Goal: Information Seeking & Learning: Learn about a topic

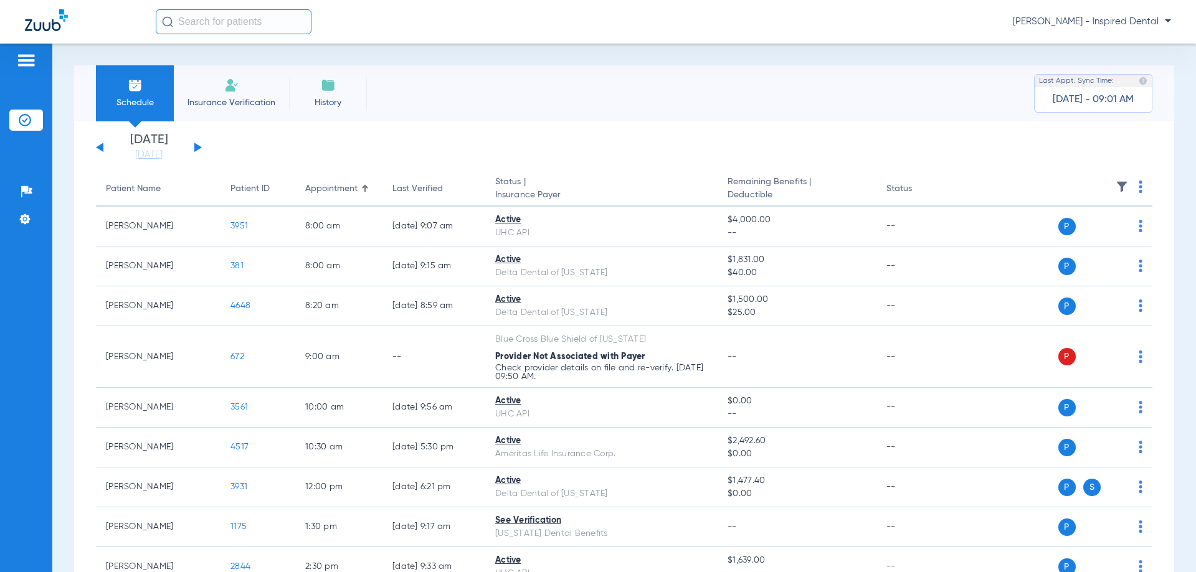
click at [196, 144] on button at bounding box center [197, 147] width 7 height 9
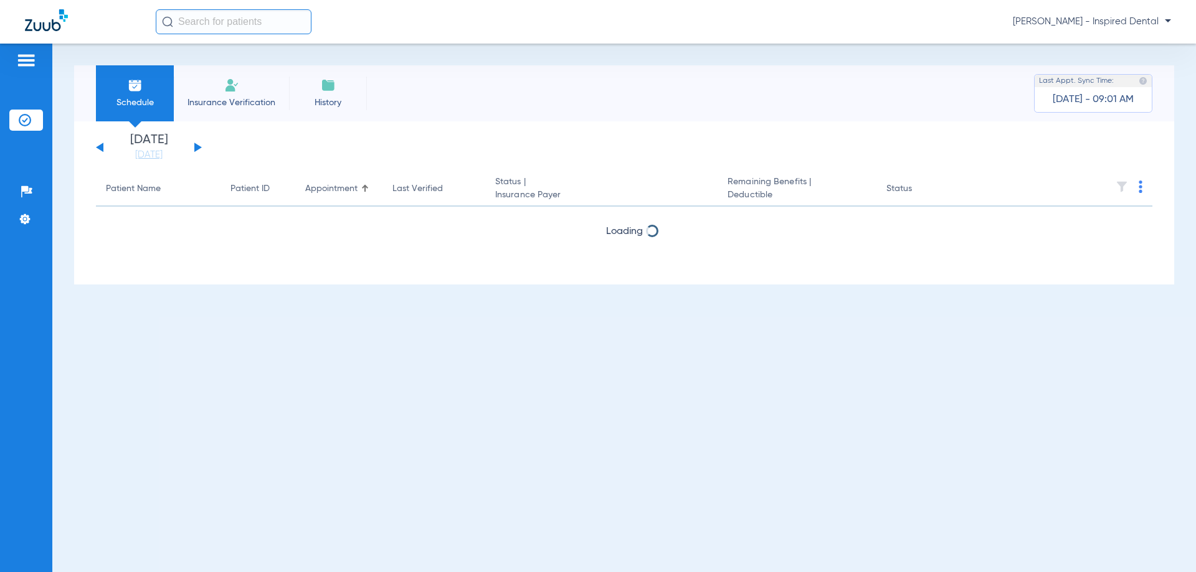
click at [196, 144] on button at bounding box center [197, 147] width 7 height 9
click at [96, 153] on div "Sunday 06-08-2025 Monday 06-09-2025 Tuesday 06-10-2025 Wednesday 06-11-2025 Thu…" at bounding box center [149, 147] width 106 height 27
click at [98, 146] on div "Sunday 06-08-2025 Monday 06-09-2025 Tuesday 06-10-2025 Wednesday 06-11-2025 Thu…" at bounding box center [149, 147] width 106 height 27
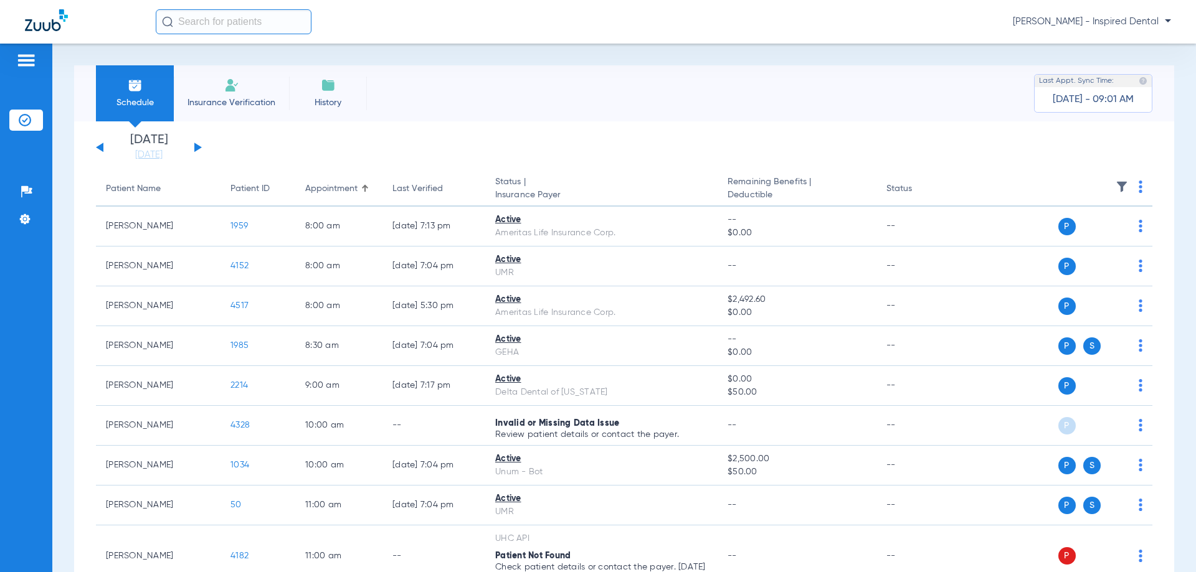
click at [100, 147] on button at bounding box center [99, 147] width 7 height 9
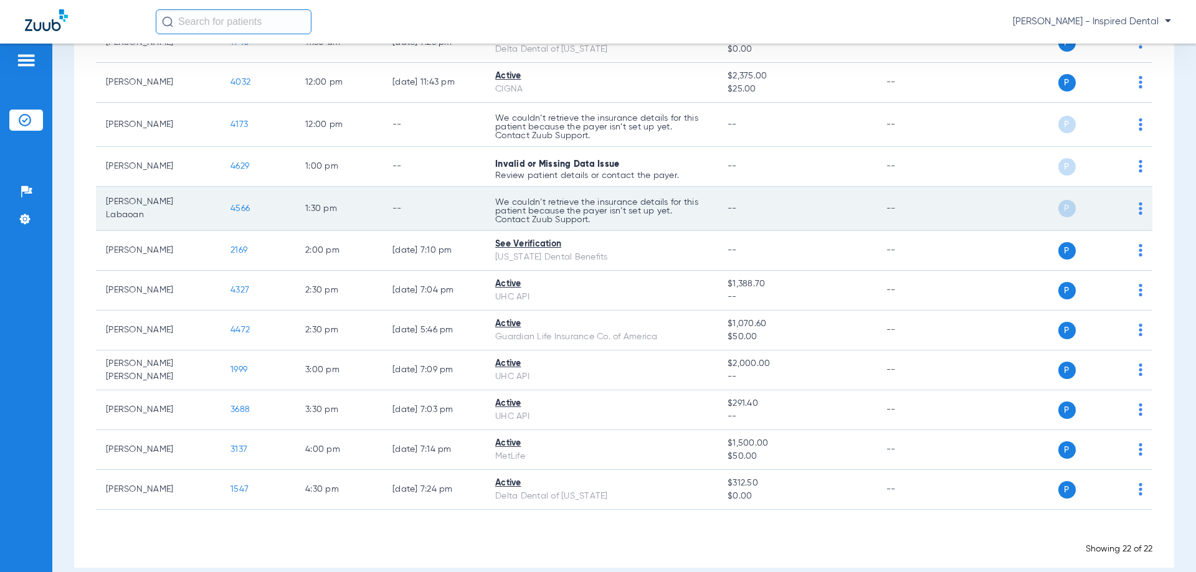
scroll to position [602, 0]
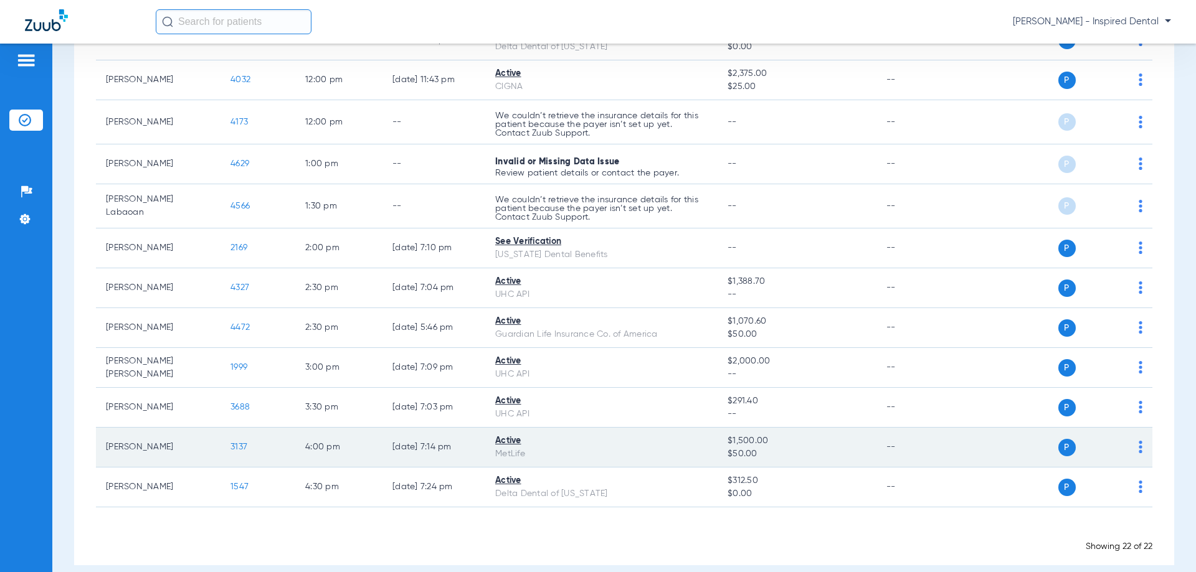
click at [244, 449] on span "3137" at bounding box center [238, 447] width 17 height 9
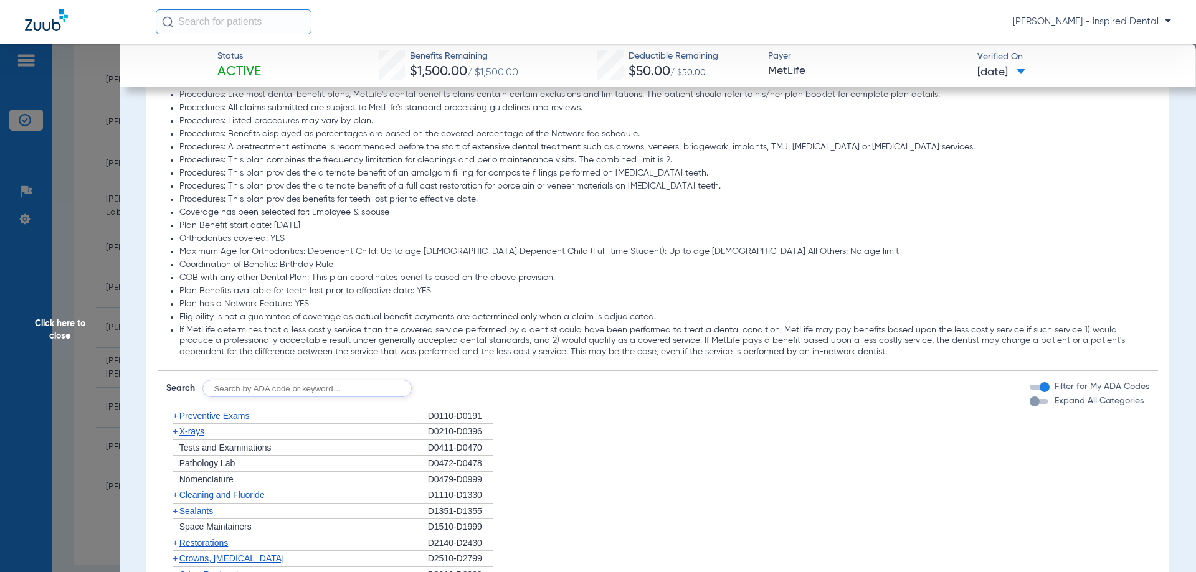
scroll to position [1142, 0]
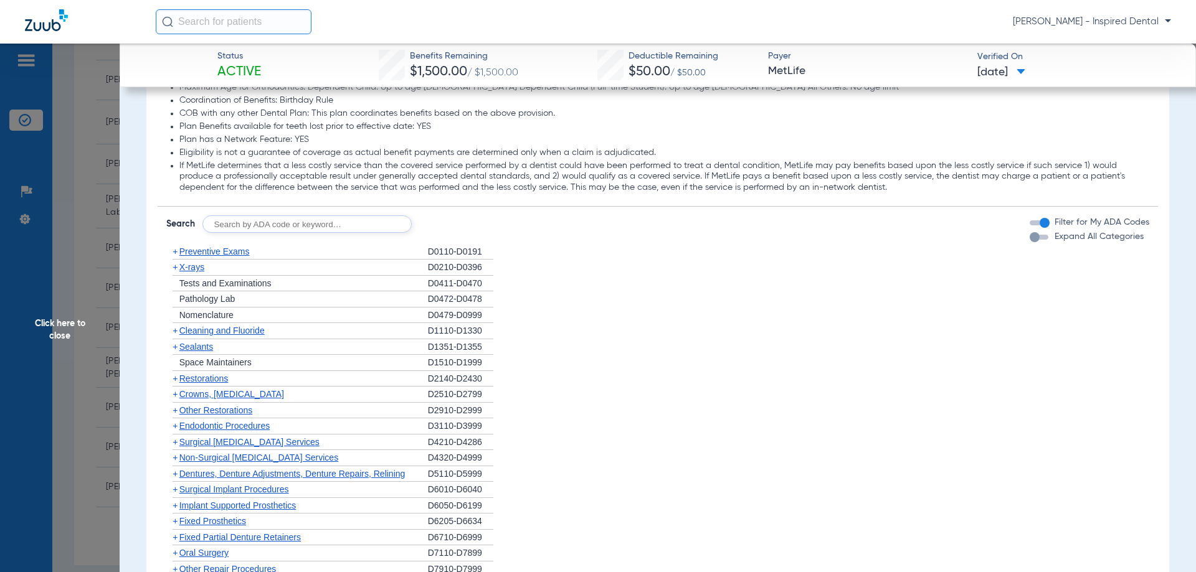
click at [192, 268] on span "X-rays" at bounding box center [191, 267] width 25 height 10
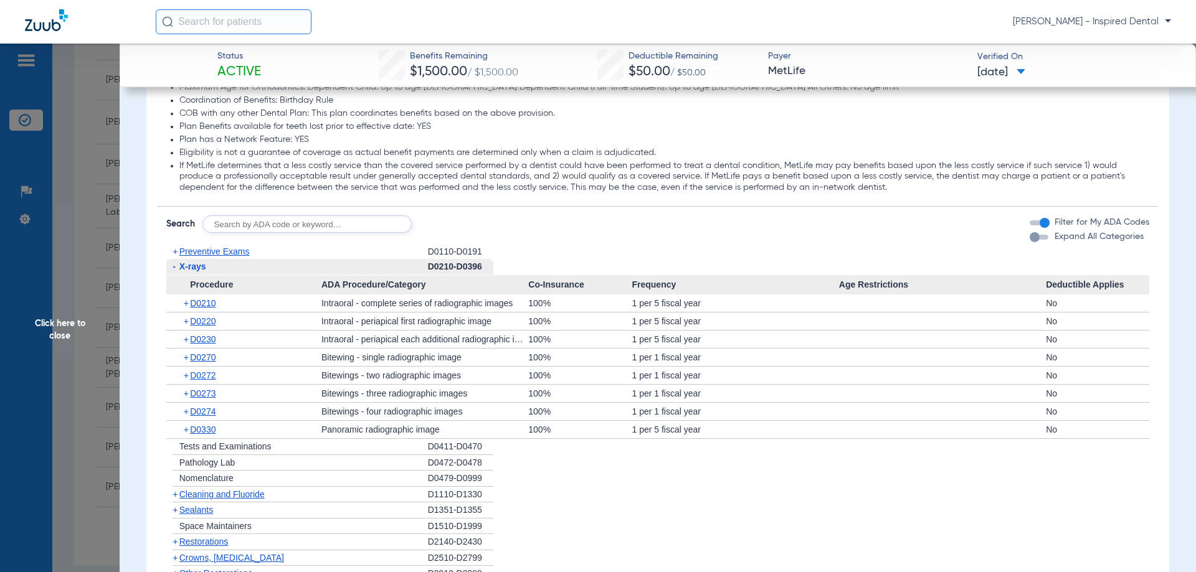
click at [214, 310] on div "+ D0210" at bounding box center [248, 303] width 146 height 17
click at [213, 308] on span "D0210" at bounding box center [203, 303] width 26 height 10
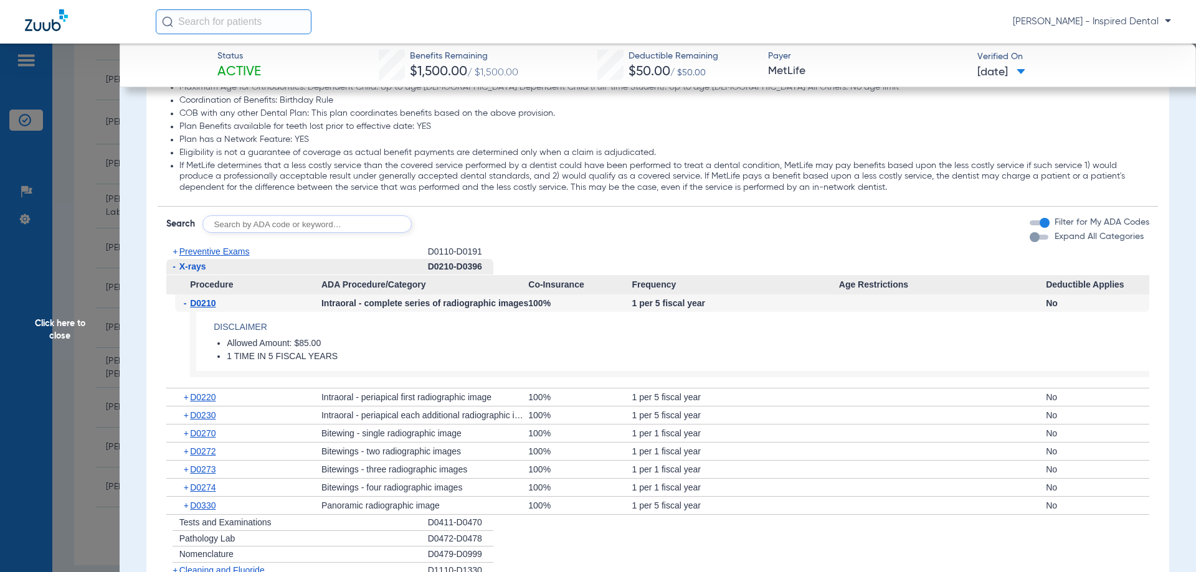
click at [266, 230] on input "text" at bounding box center [306, 223] width 209 height 17
type input "d0120"
click at [472, 222] on button "Search" at bounding box center [457, 223] width 49 height 17
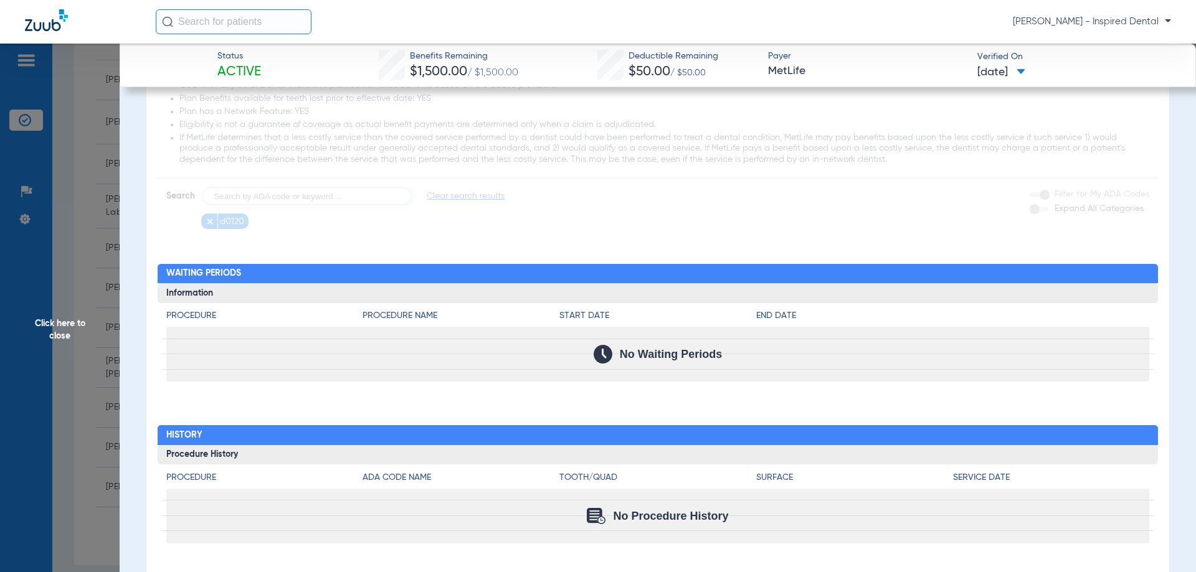
scroll to position [1183, 0]
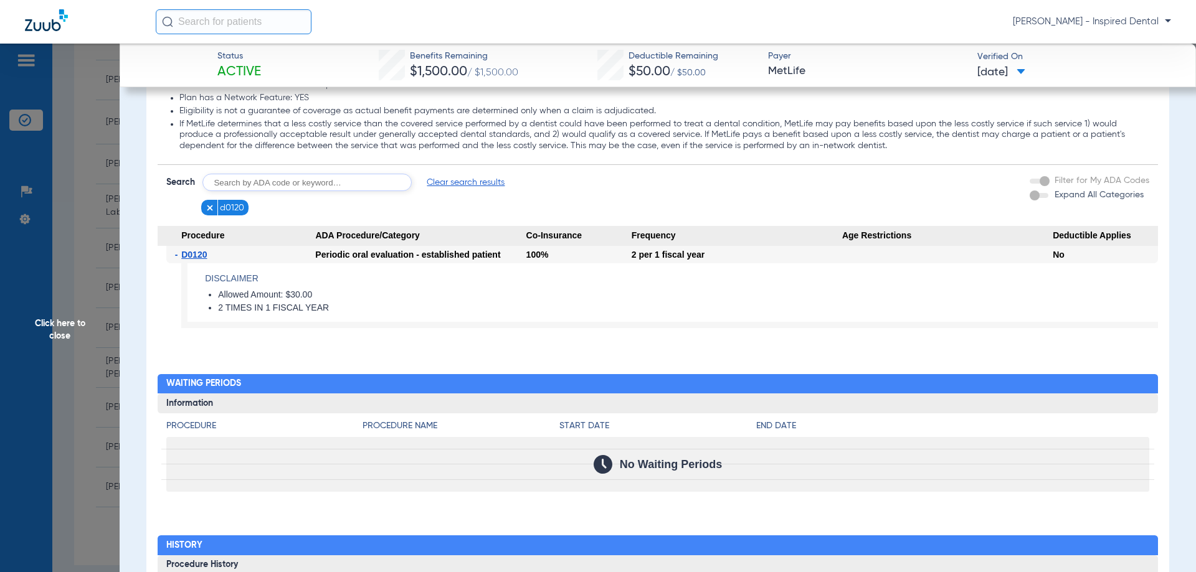
click at [291, 173] on form "Search Clear search results d0120 Filter for My ADA Codes Expand All Categories" at bounding box center [658, 190] width 1001 height 50
click at [270, 176] on form "Search Clear search results d0120 Filter for My ADA Codes Expand All Categories" at bounding box center [658, 190] width 1001 height 50
click at [265, 185] on input "text" at bounding box center [306, 182] width 209 height 17
type input "d1110"
click at [430, 169] on form "Search d1110 Search Clear search results d0120 Filter for My ADA Codes Expand A…" at bounding box center [658, 190] width 1001 height 50
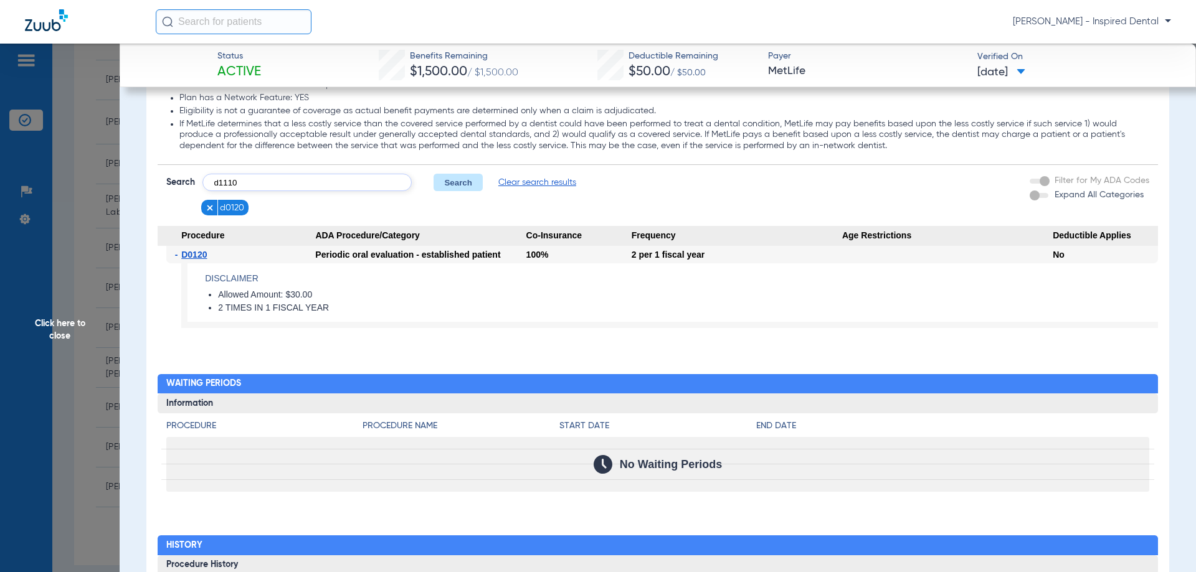
click at [435, 184] on button "Search" at bounding box center [457, 182] width 49 height 17
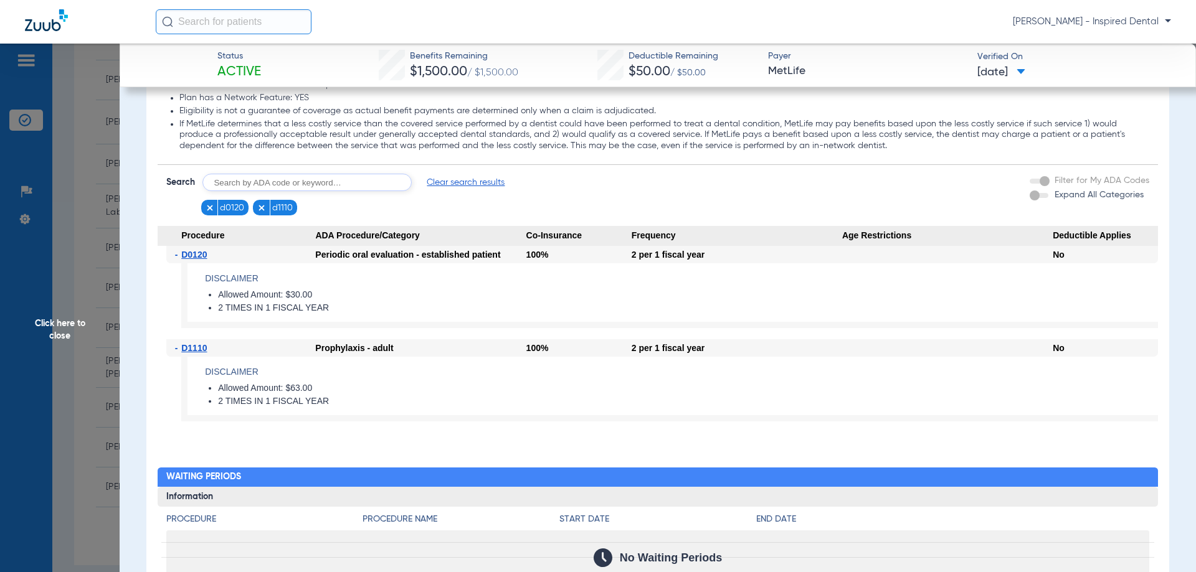
click at [52, 325] on span "Click here to close" at bounding box center [60, 330] width 120 height 572
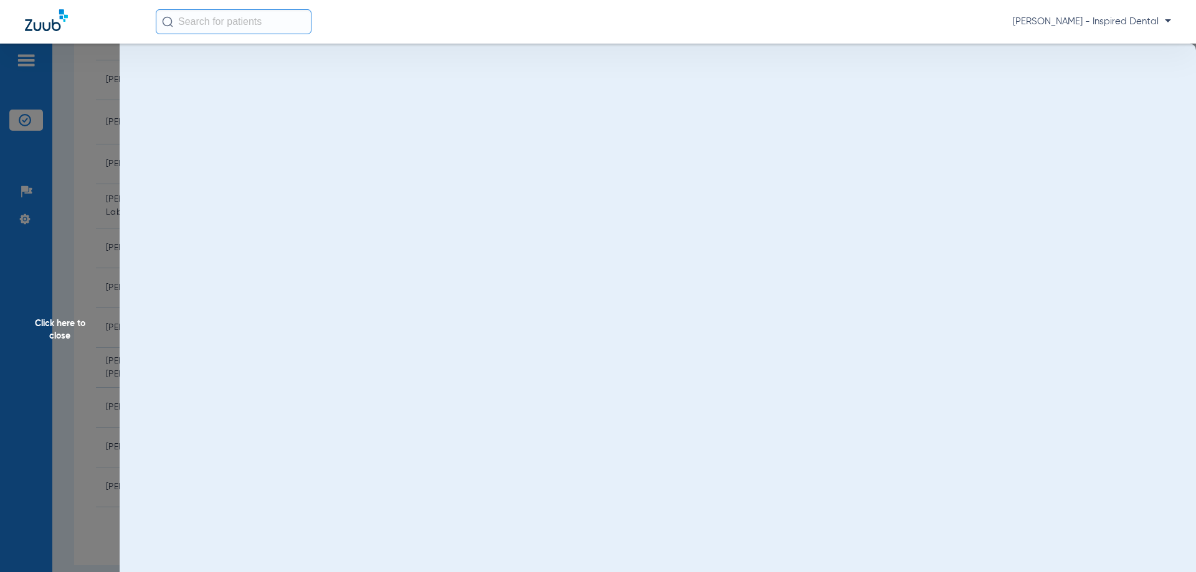
scroll to position [0, 0]
click at [51, 329] on span "Click here to close" at bounding box center [60, 330] width 120 height 572
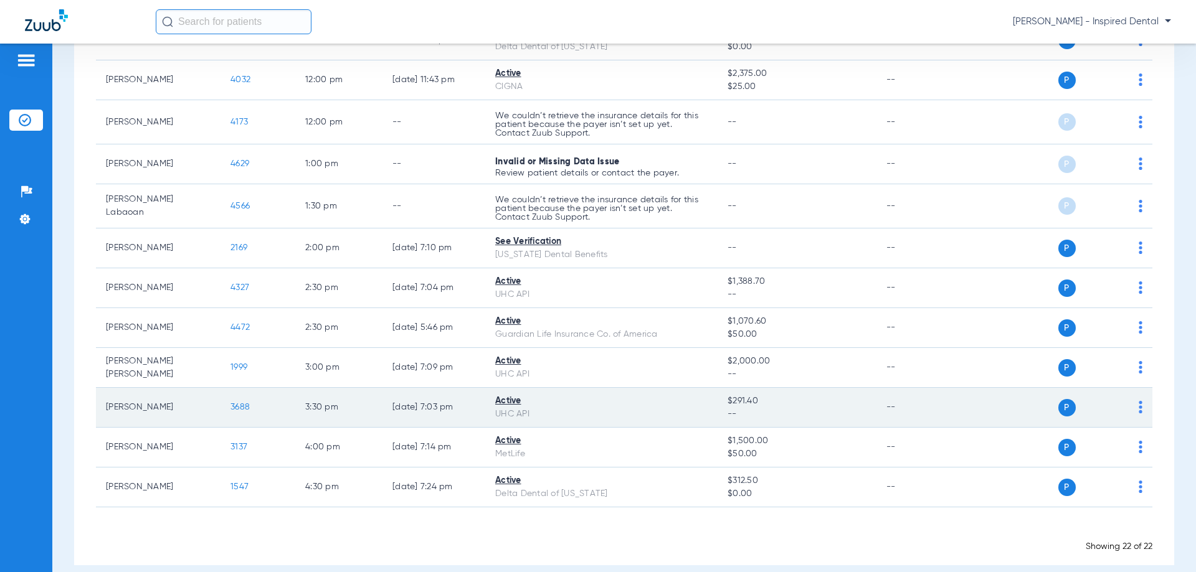
click at [235, 409] on span "3688" at bounding box center [239, 407] width 19 height 9
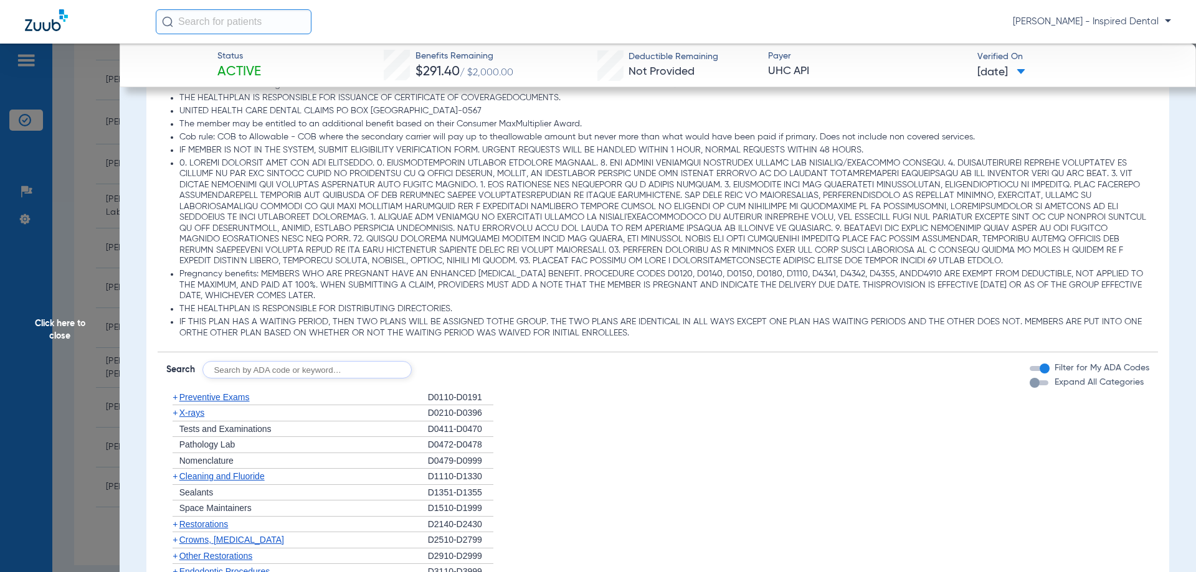
scroll to position [685, 0]
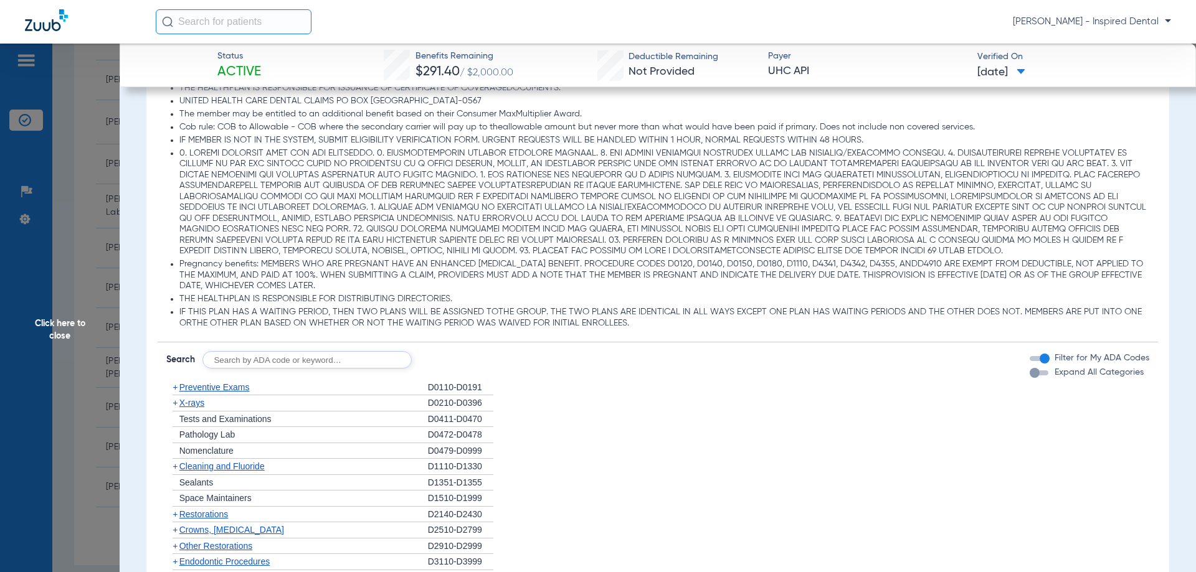
click at [260, 366] on input "text" at bounding box center [306, 359] width 209 height 17
type input "d0120"
click at [473, 366] on button "Search" at bounding box center [457, 359] width 49 height 17
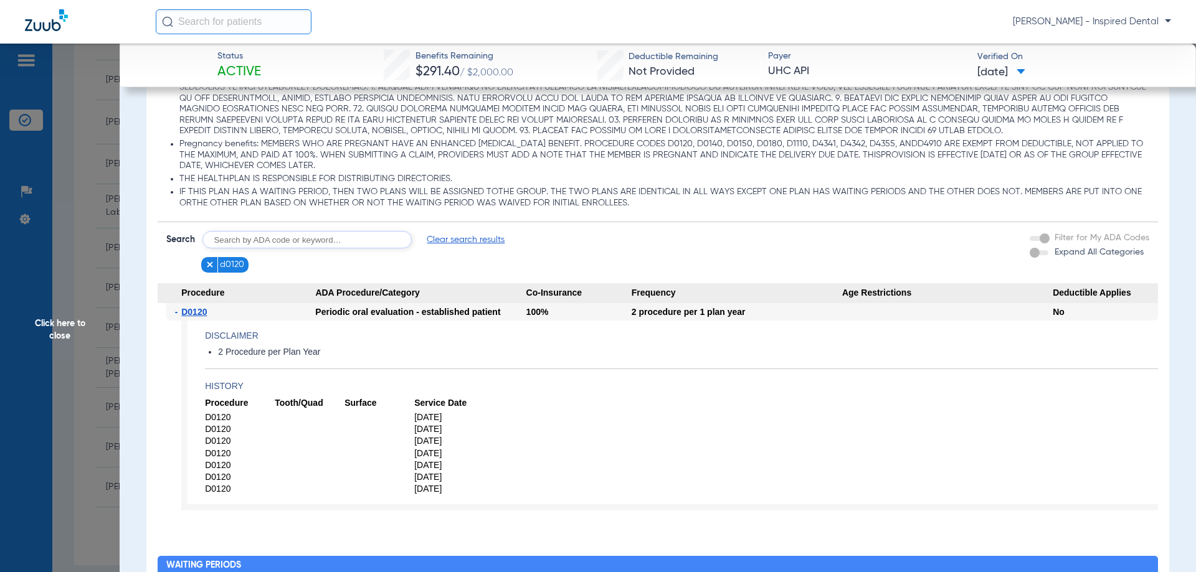
scroll to position [810, 0]
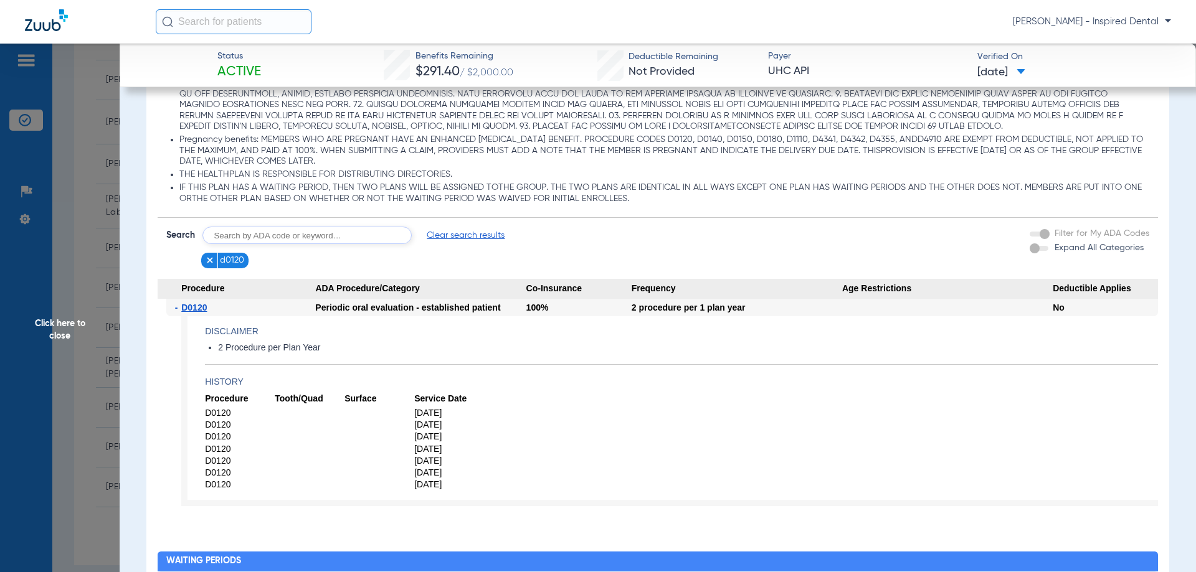
click at [315, 250] on app-searchbar "Search Clear search results d0120" at bounding box center [335, 248] width 339 height 42
click at [311, 238] on input "text" at bounding box center [306, 235] width 209 height 17
type input "d1110"
click at [480, 237] on button "Search" at bounding box center [457, 235] width 49 height 17
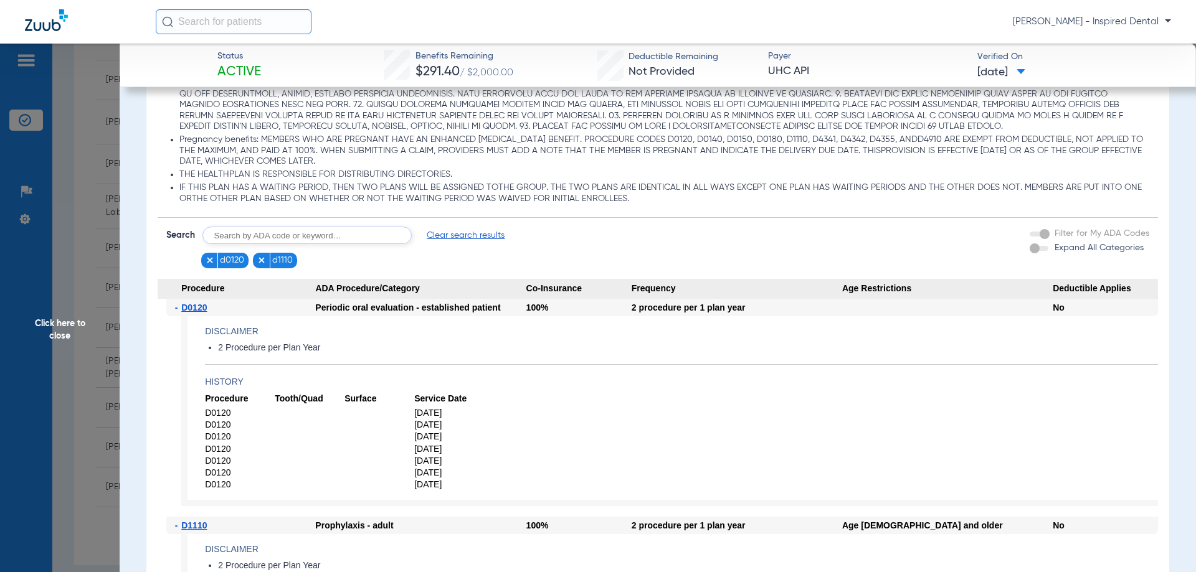
click at [300, 244] on input "text" at bounding box center [306, 235] width 209 height 17
type input "d1206"
click at [466, 243] on button "Search" at bounding box center [457, 235] width 49 height 17
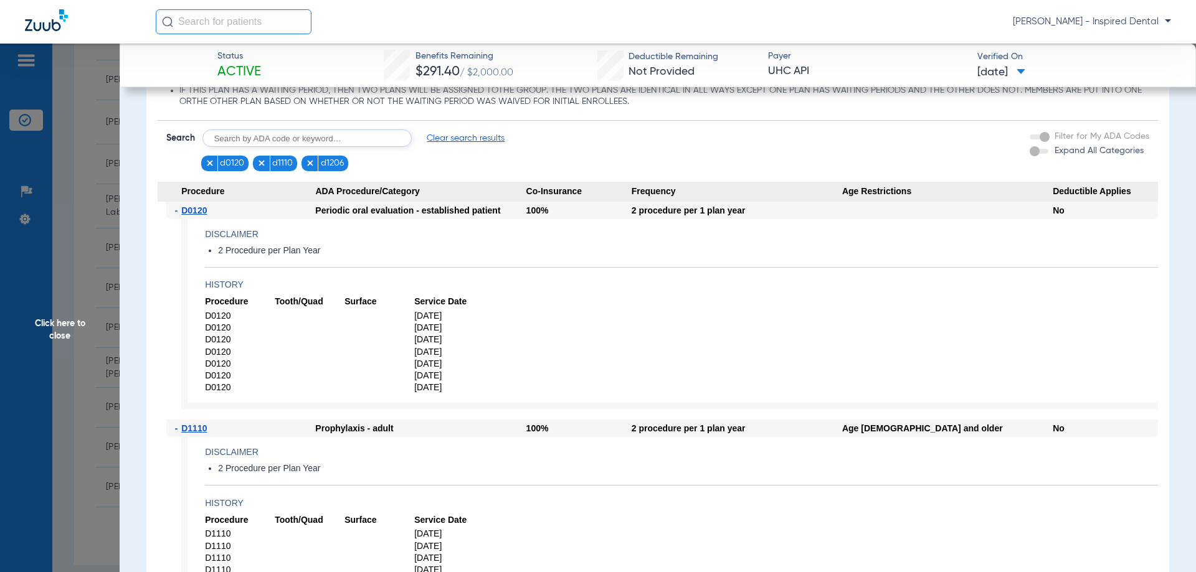
scroll to position [872, 0]
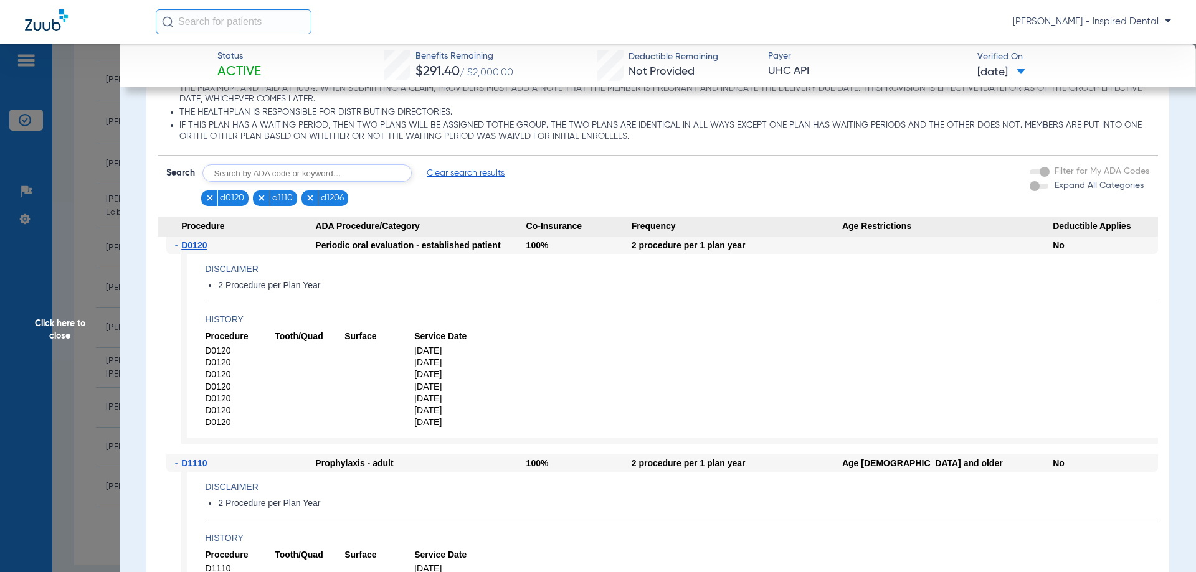
click at [242, 182] on input "text" at bounding box center [306, 172] width 209 height 17
type input "d1206"
click at [481, 168] on form "Search d1206 Search Clear search results d0120 d1110 d1206 Filter for My ADA Co…" at bounding box center [658, 181] width 1001 height 50
click at [471, 176] on button "Search" at bounding box center [457, 172] width 49 height 17
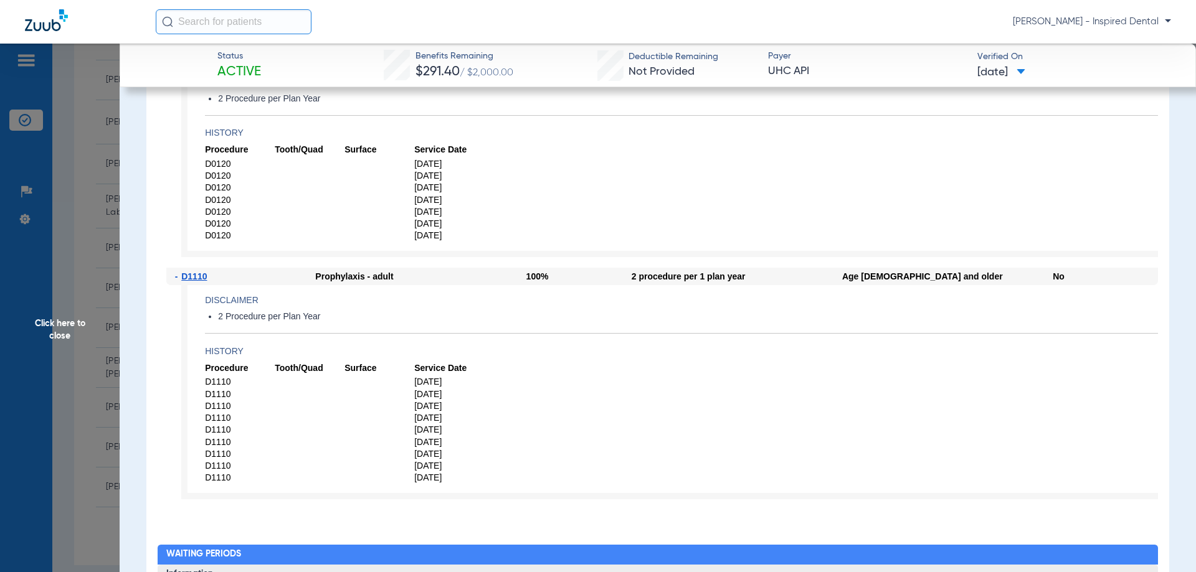
click at [50, 338] on span "Click here to close" at bounding box center [60, 330] width 120 height 572
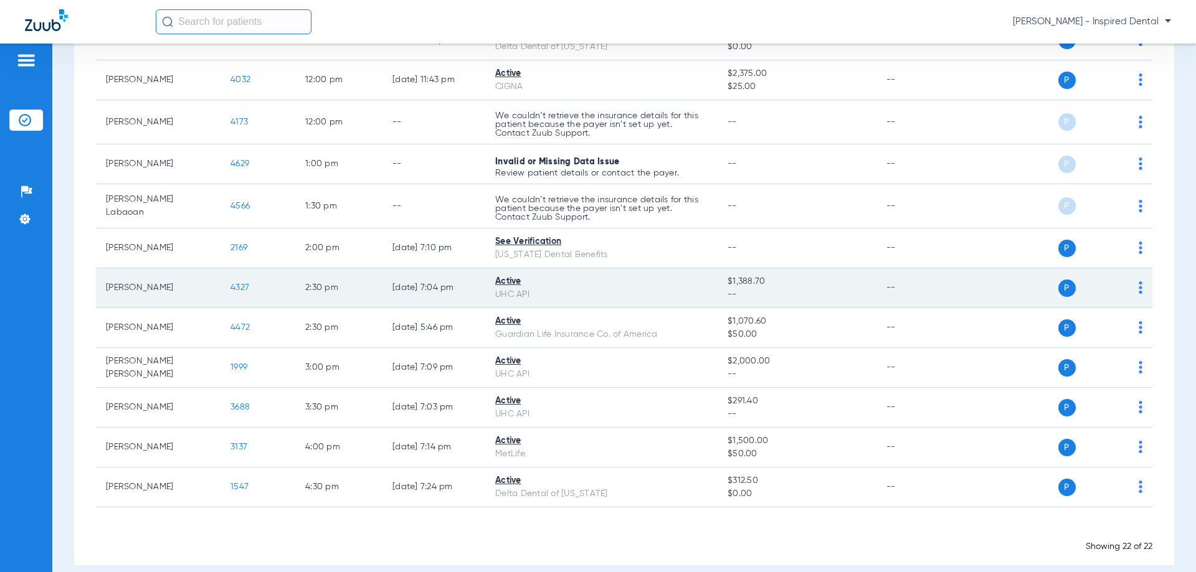
click at [229, 290] on td "4327" at bounding box center [257, 288] width 75 height 40
click at [232, 288] on span "4327" at bounding box center [239, 287] width 19 height 9
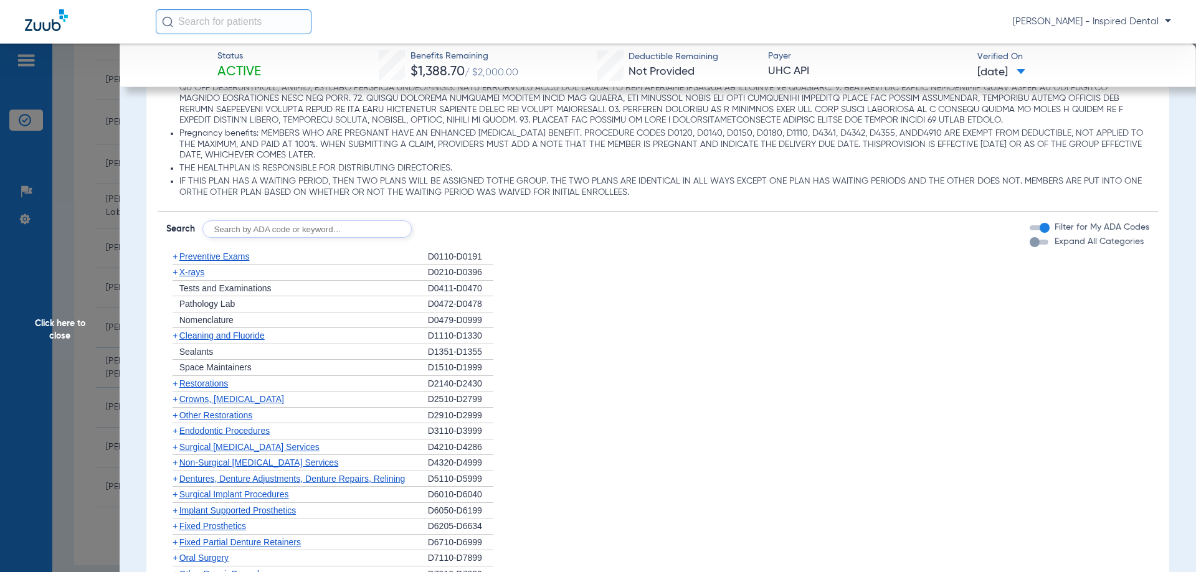
scroll to position [830, 0]
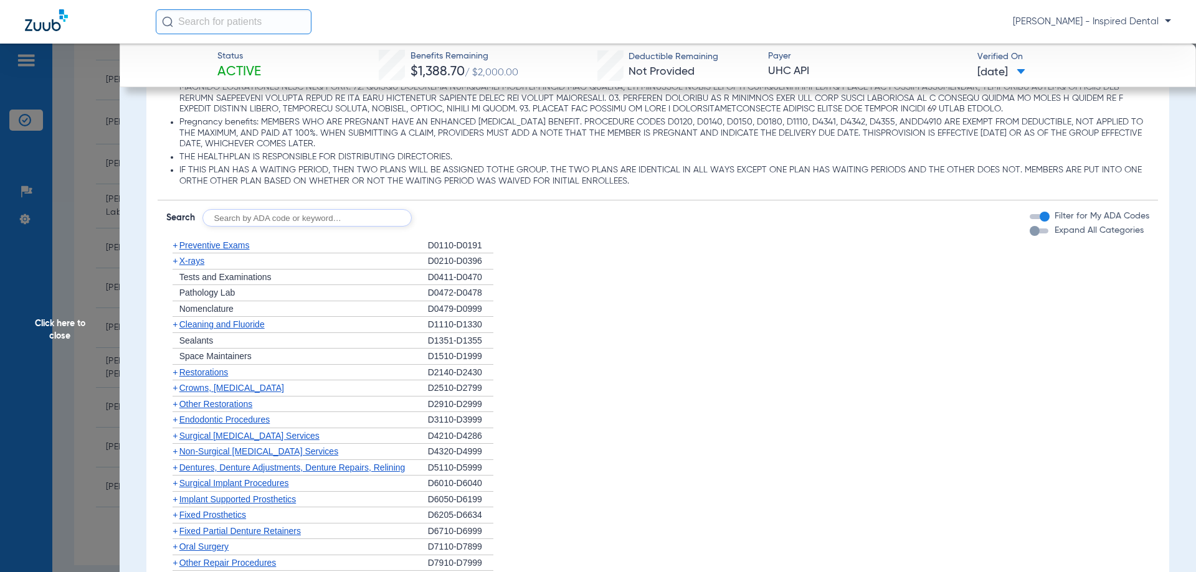
click at [258, 224] on input "text" at bounding box center [306, 217] width 209 height 17
type input "d0120"
click at [445, 221] on button "Search" at bounding box center [457, 217] width 49 height 17
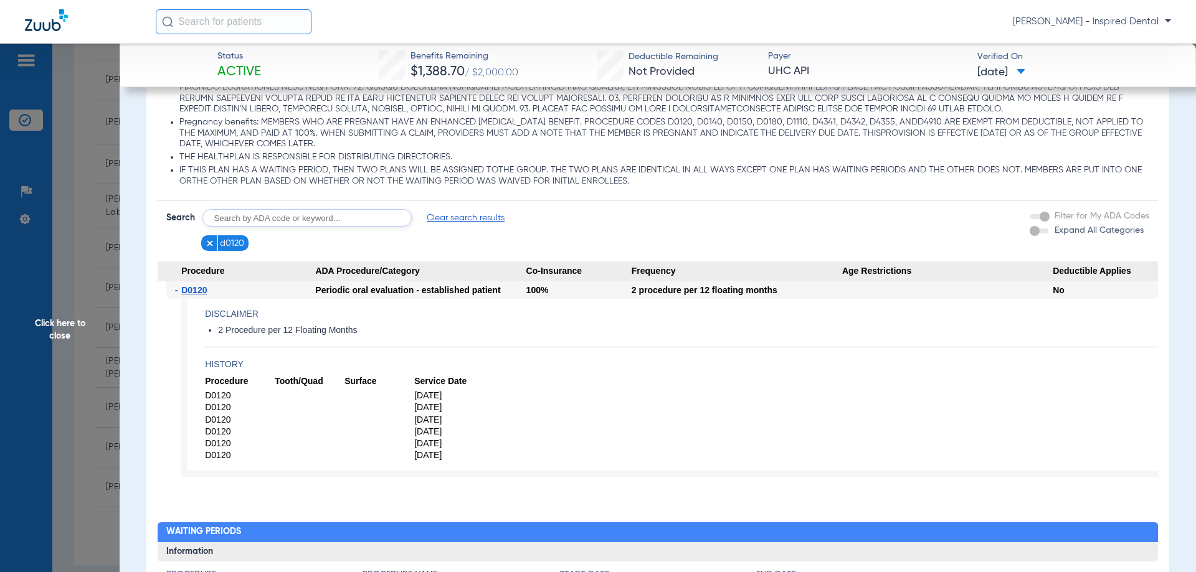
click at [320, 235] on app-searchbar "Search Clear search results d0120" at bounding box center [335, 230] width 339 height 42
click at [318, 227] on input "text" at bounding box center [306, 217] width 209 height 17
type input "d1110"
click at [440, 217] on button "Search" at bounding box center [457, 217] width 49 height 17
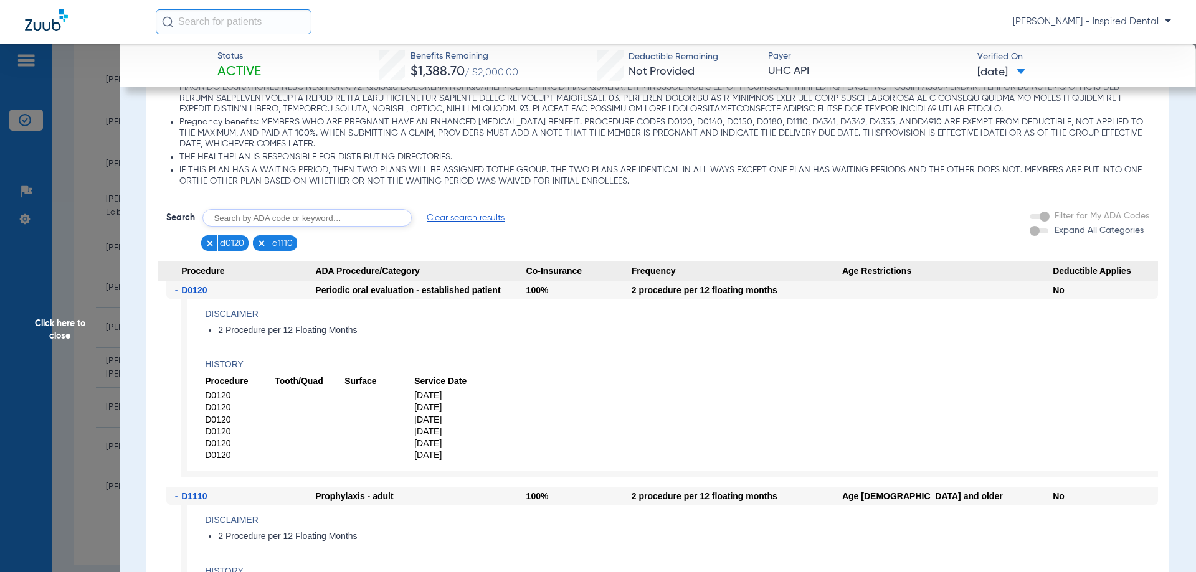
click at [444, 395] on span "10/24/2024" at bounding box center [449, 396] width 70 height 12
click at [522, 430] on app-history "Procedure Tooth/Quad Surface Service Date D0120 10/24/2024 D0120 10/12/2023 D01…" at bounding box center [681, 419] width 953 height 86
click at [382, 186] on app-breakdown-subsection "Disclaimers Dental accident coverage: THERE IS NO SPECIAL COVERAGE FOR ACCIDENT…" at bounding box center [658, 52] width 1001 height 300
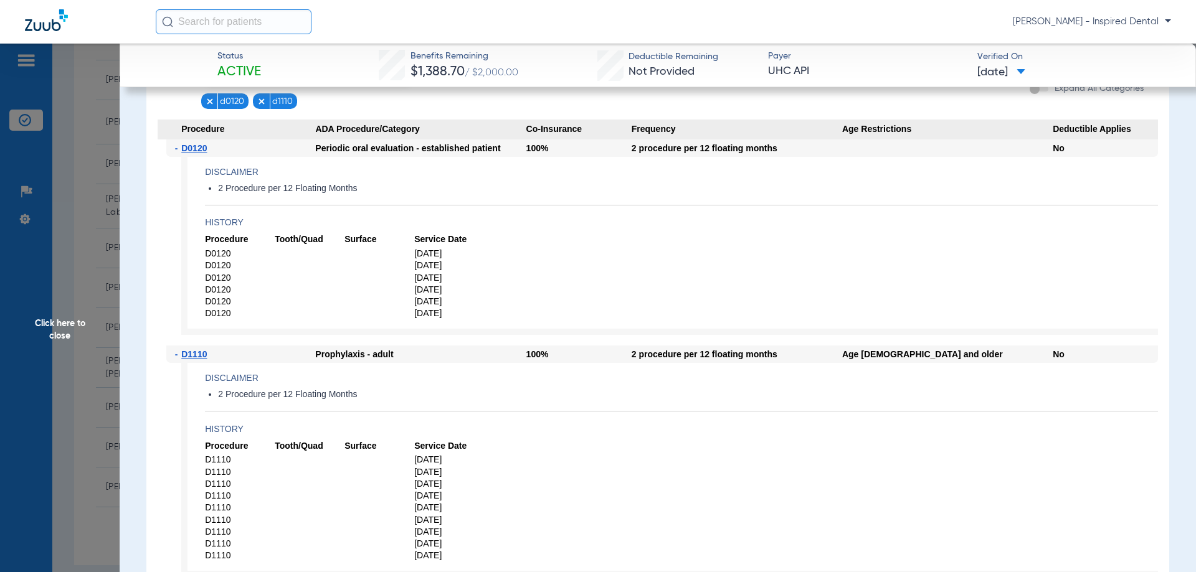
scroll to position [997, 0]
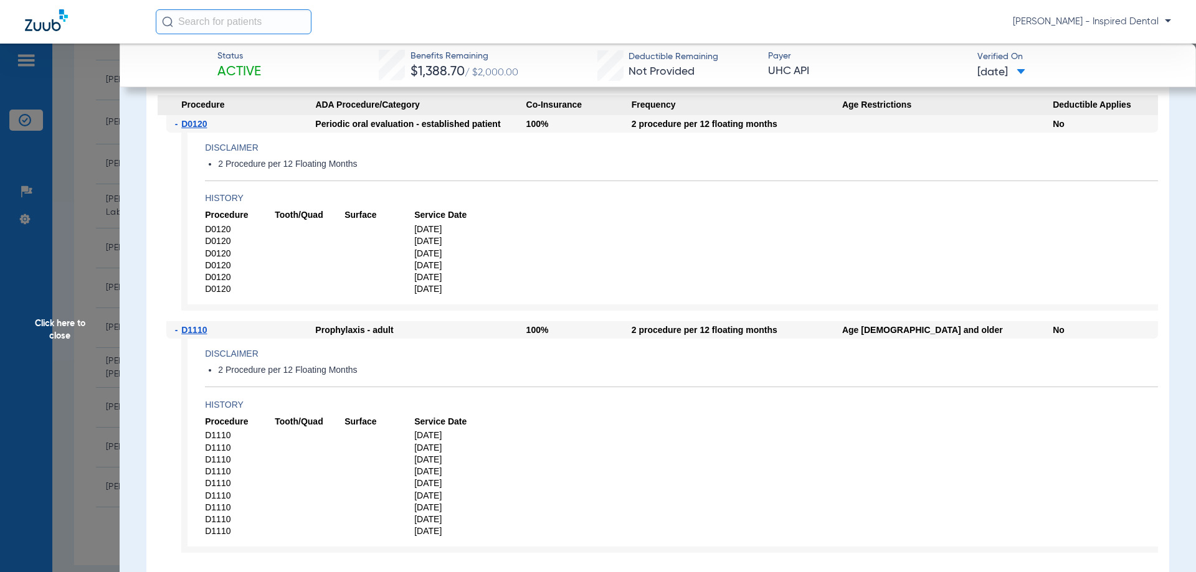
click at [70, 337] on span "Click here to close" at bounding box center [60, 330] width 120 height 572
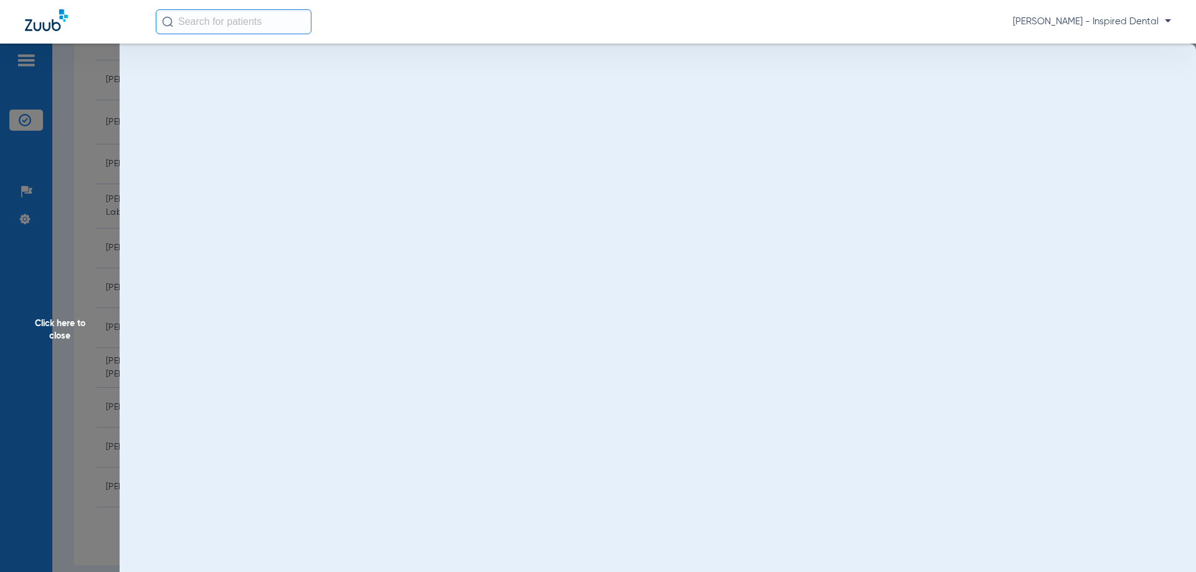
scroll to position [0, 0]
click at [62, 333] on span "Click here to close" at bounding box center [60, 330] width 120 height 572
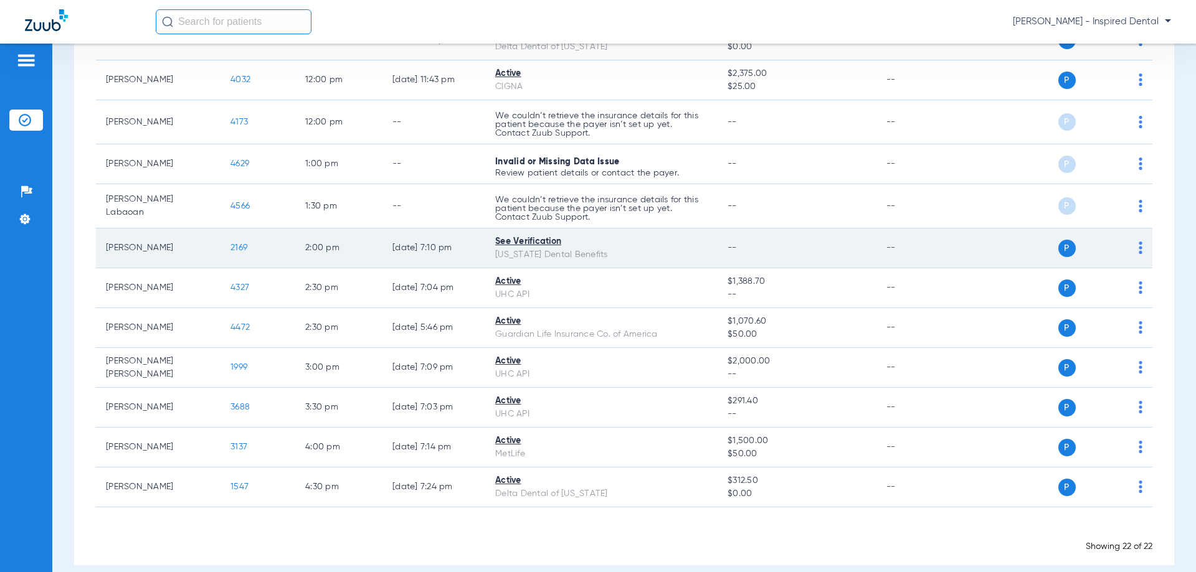
click at [237, 253] on td "2169" at bounding box center [257, 249] width 75 height 40
click at [237, 252] on span "2169" at bounding box center [238, 248] width 17 height 9
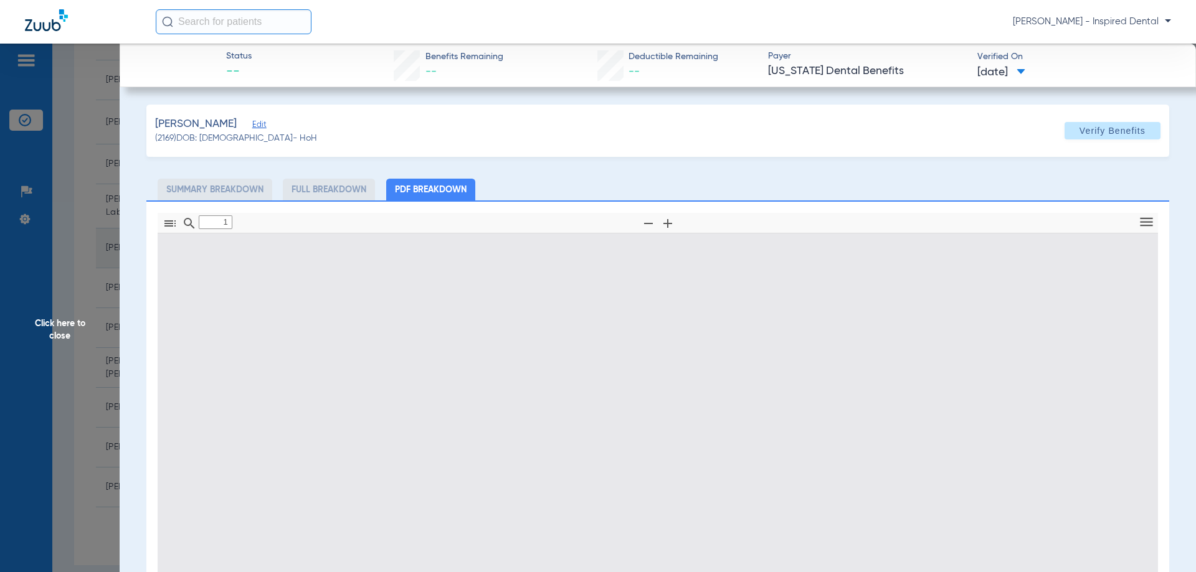
type input "0"
select select "page-width"
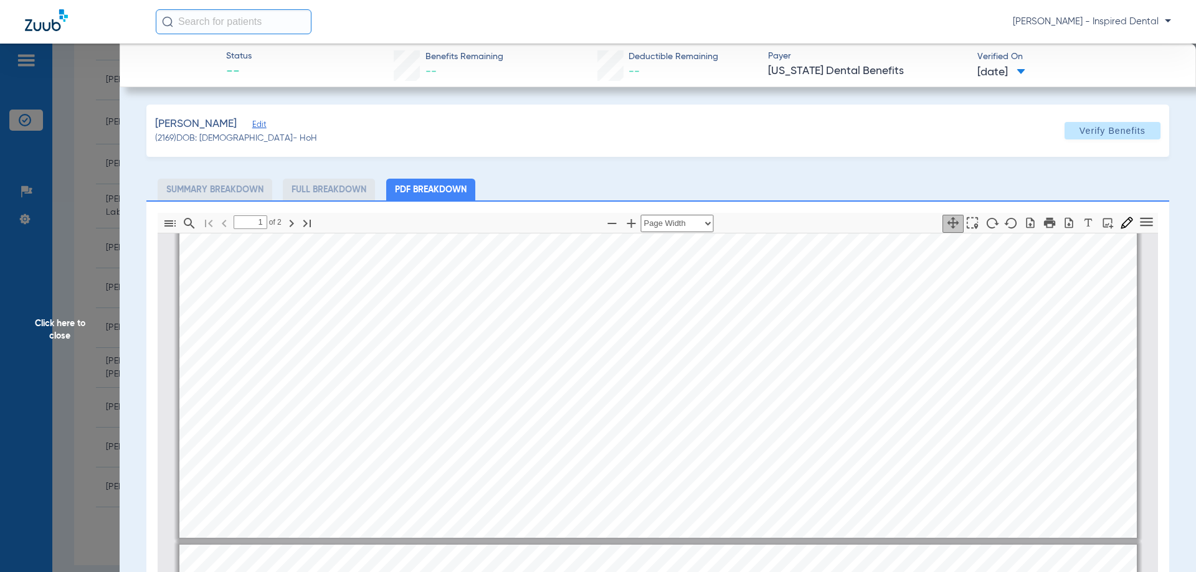
type input "2"
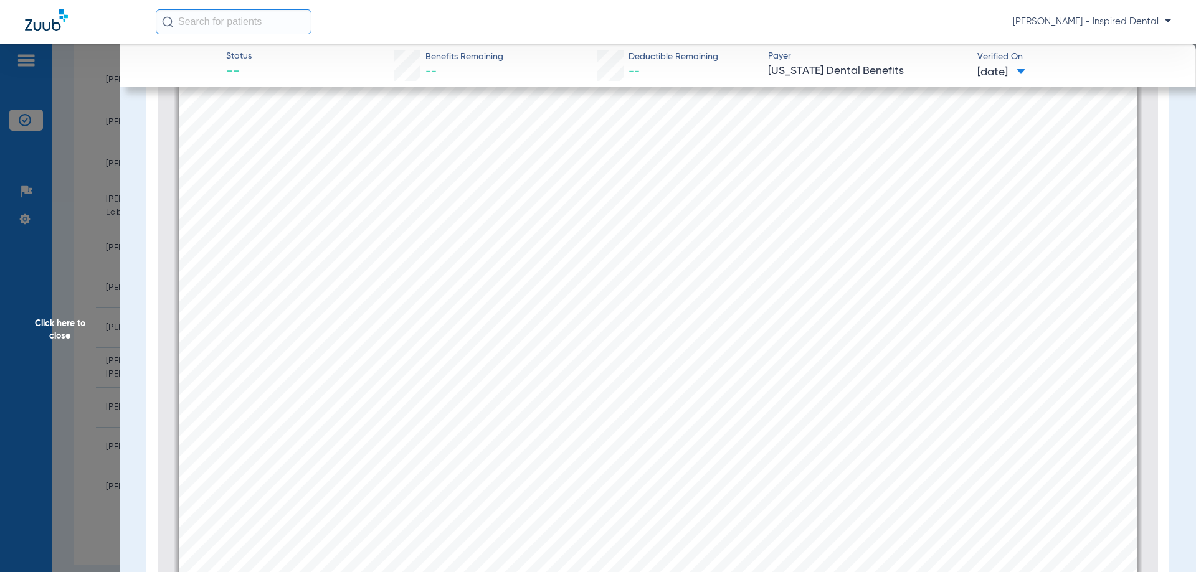
scroll to position [1342, 0]
click at [52, 336] on span "Click here to close" at bounding box center [60, 330] width 120 height 572
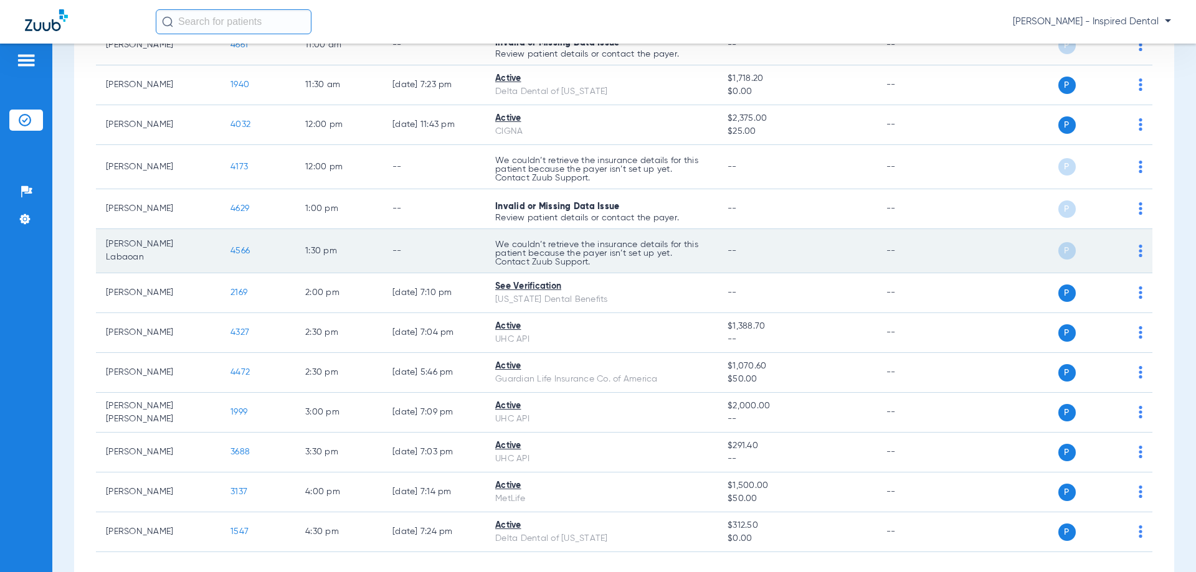
scroll to position [540, 0]
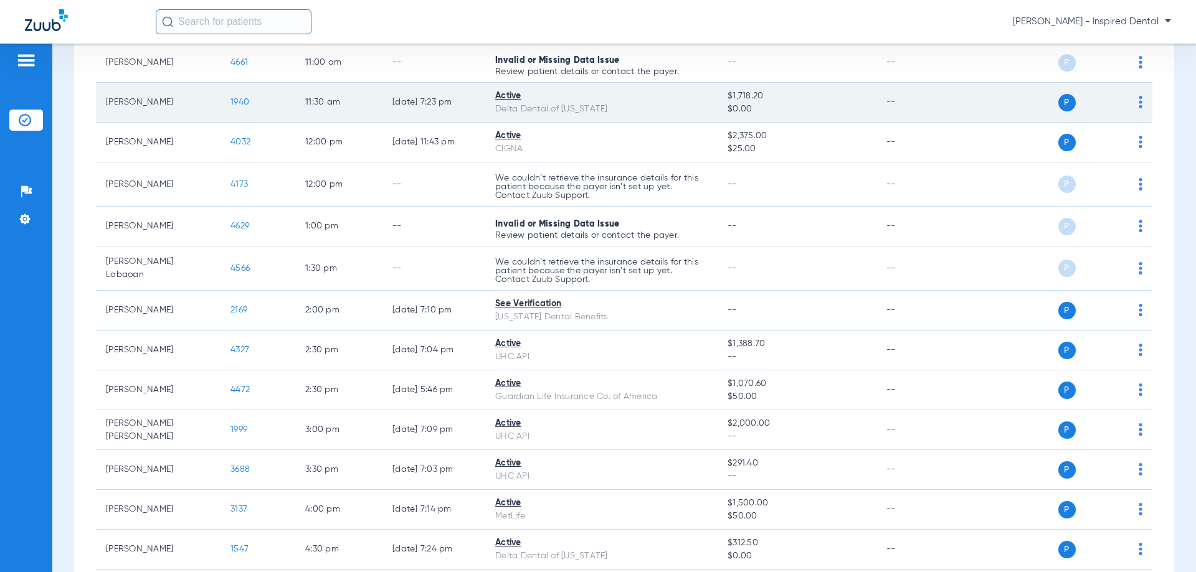
click at [240, 105] on span "1940" at bounding box center [239, 102] width 19 height 9
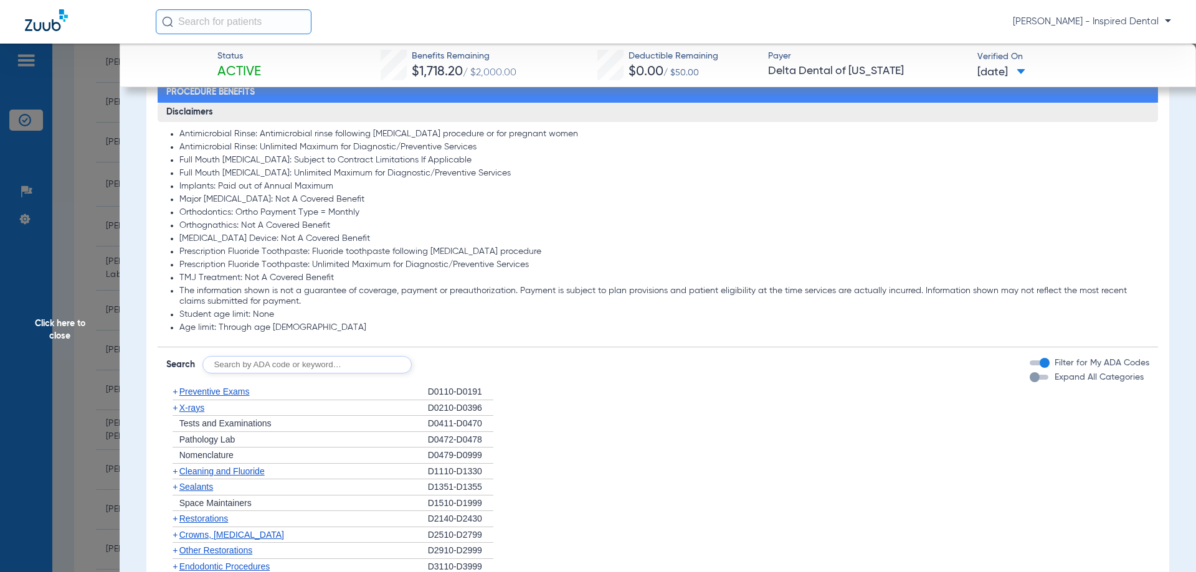
scroll to position [685, 0]
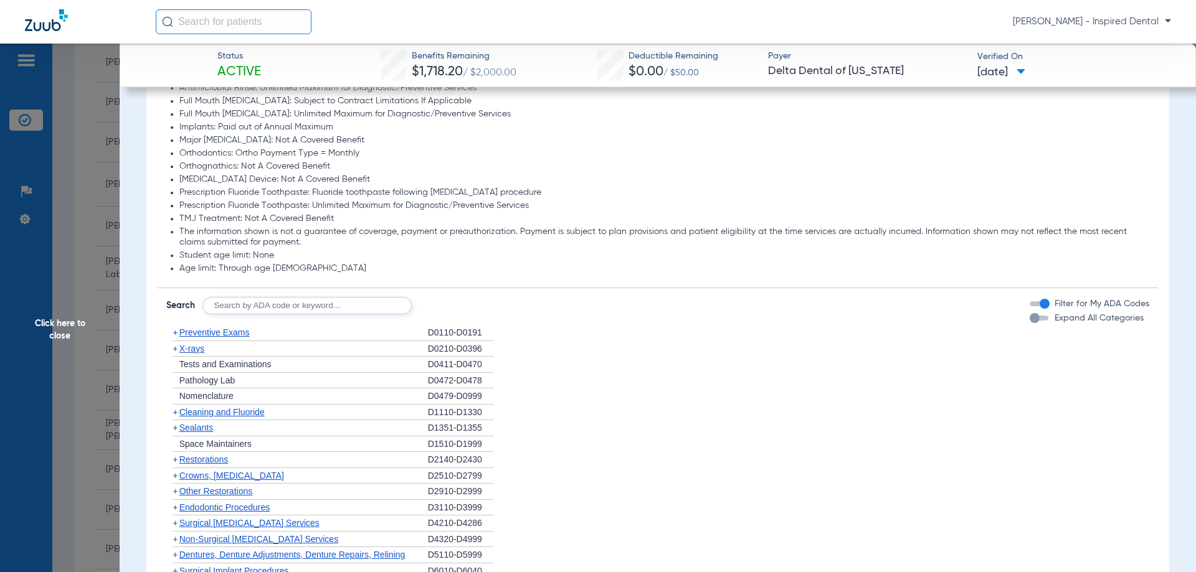
click at [263, 303] on input "text" at bounding box center [306, 305] width 209 height 17
drag, startPoint x: 285, startPoint y: 314, endPoint x: 174, endPoint y: 288, distance: 113.8
click at [163, 301] on form "Search d1110 Search Filter for My ADA Codes Expand All Categories" at bounding box center [658, 301] width 1001 height 26
type input "d0120"
click at [467, 318] on div "Disclaimers Antimicrobial Rinse: Antimicrobial rinse following periodontal proc…" at bounding box center [658, 396] width 1001 height 704
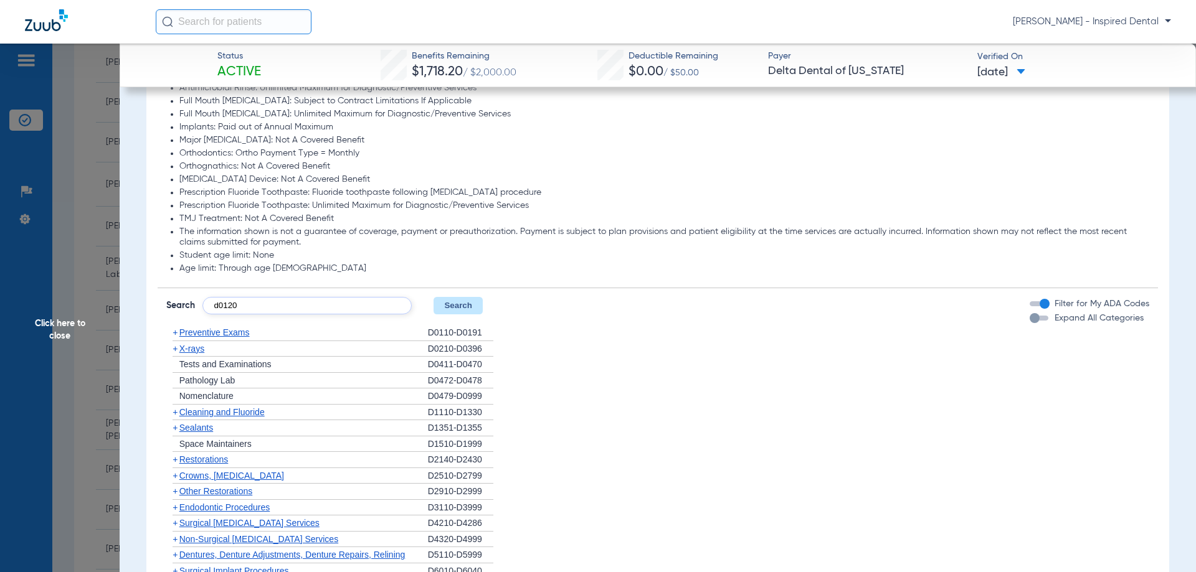
click at [457, 310] on button "Search" at bounding box center [457, 305] width 49 height 17
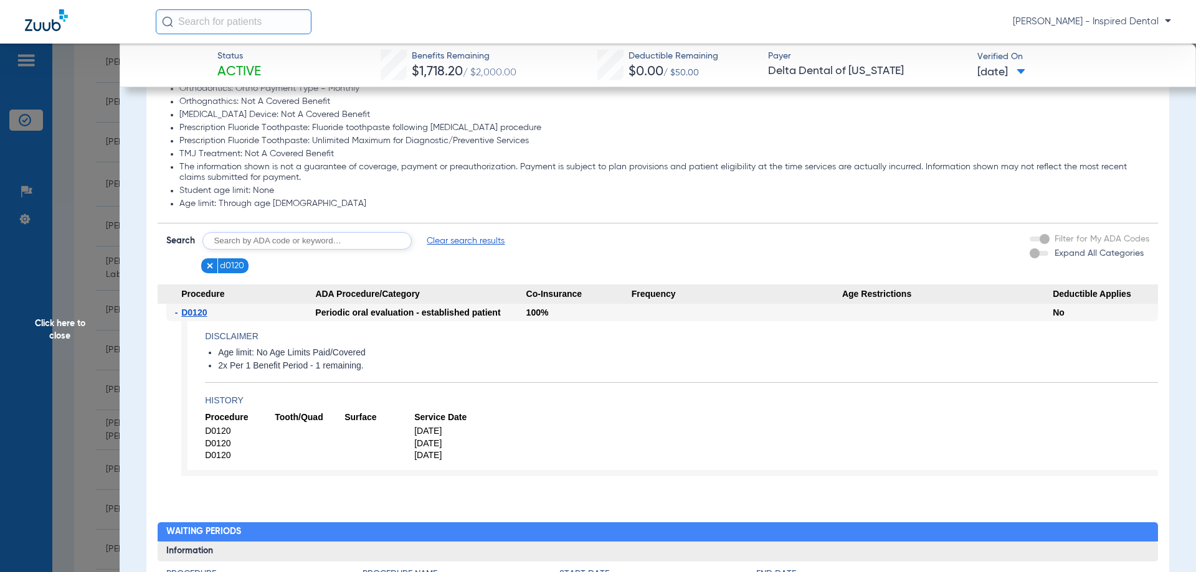
scroll to position [768, 0]
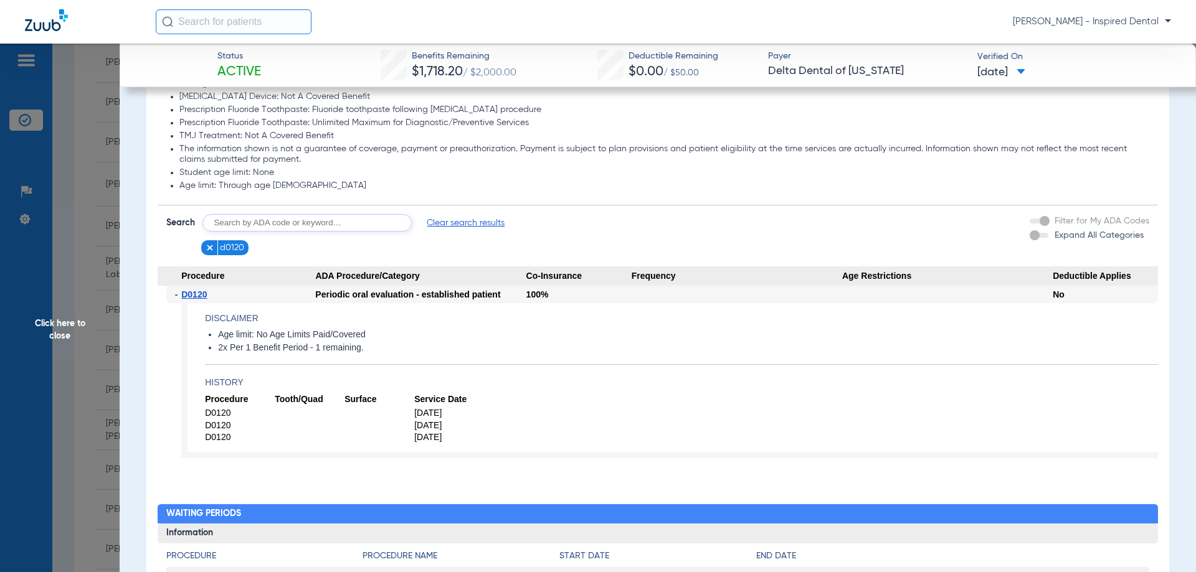
drag, startPoint x: 279, startPoint y: 219, endPoint x: 301, endPoint y: 224, distance: 22.5
click at [280, 219] on input "text" at bounding box center [306, 222] width 209 height 17
type input "d1110"
click at [451, 219] on button "Search" at bounding box center [457, 222] width 49 height 17
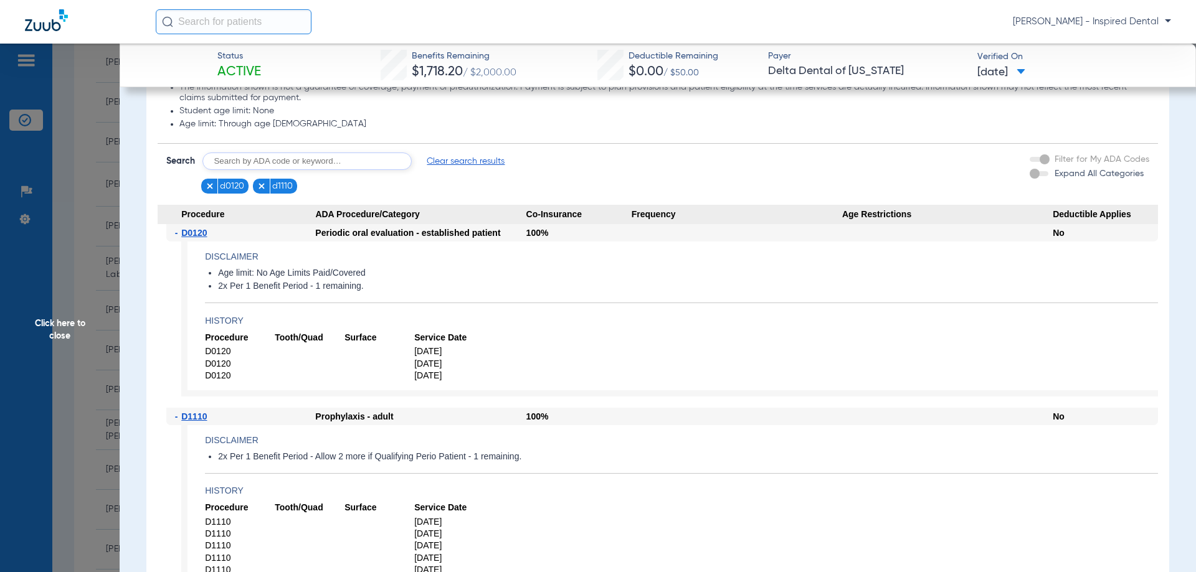
scroll to position [727, 0]
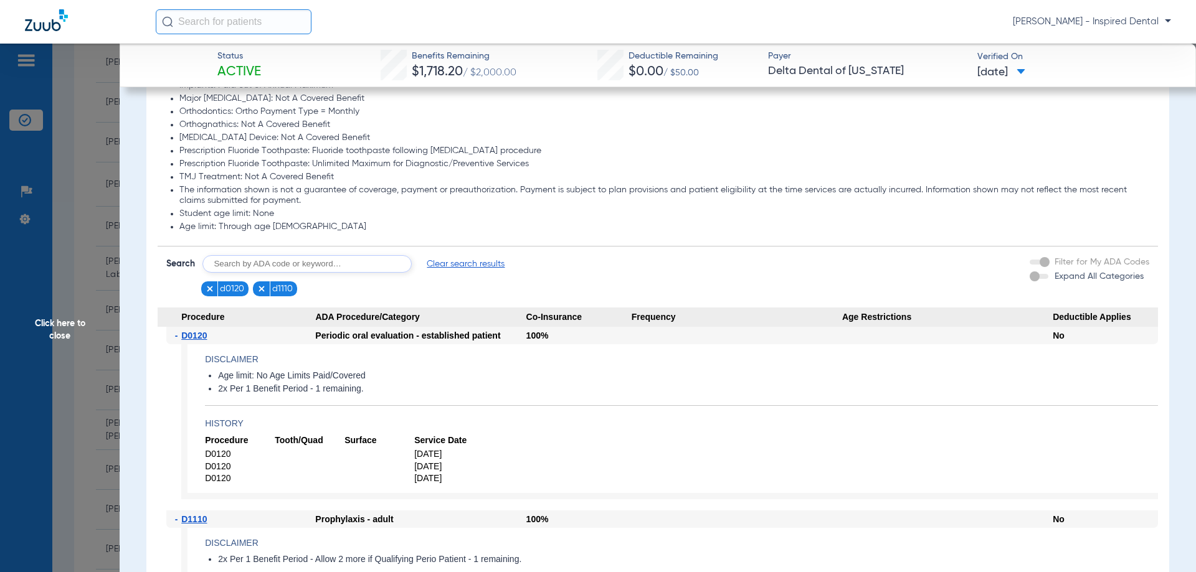
click at [229, 258] on input "text" at bounding box center [306, 263] width 209 height 17
type input "d1206"
click at [435, 269] on button "Search" at bounding box center [457, 263] width 49 height 17
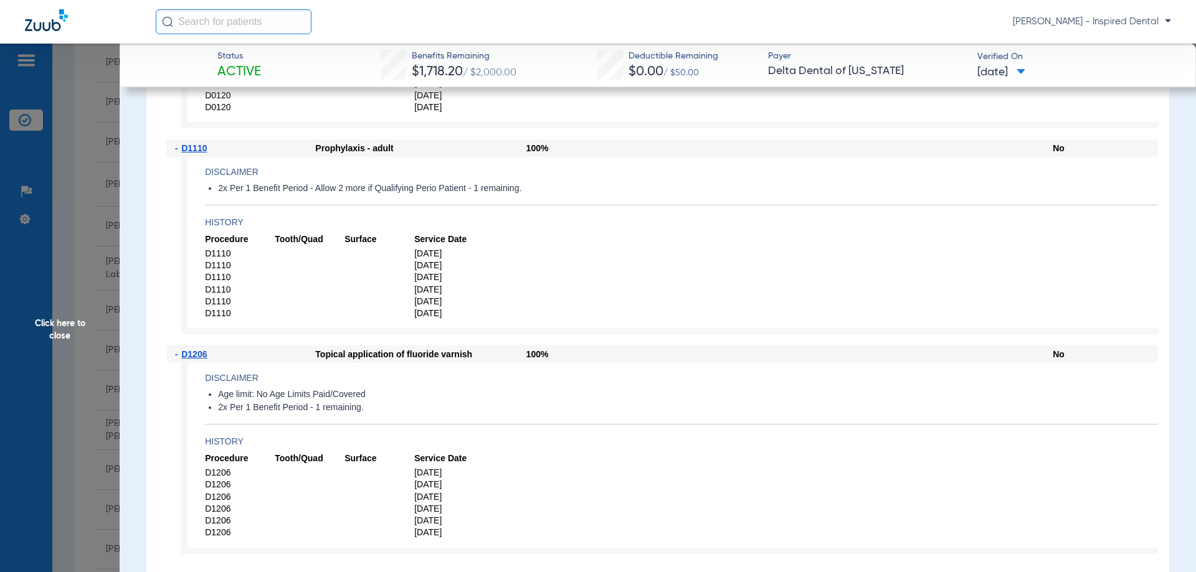
scroll to position [1183, 0]
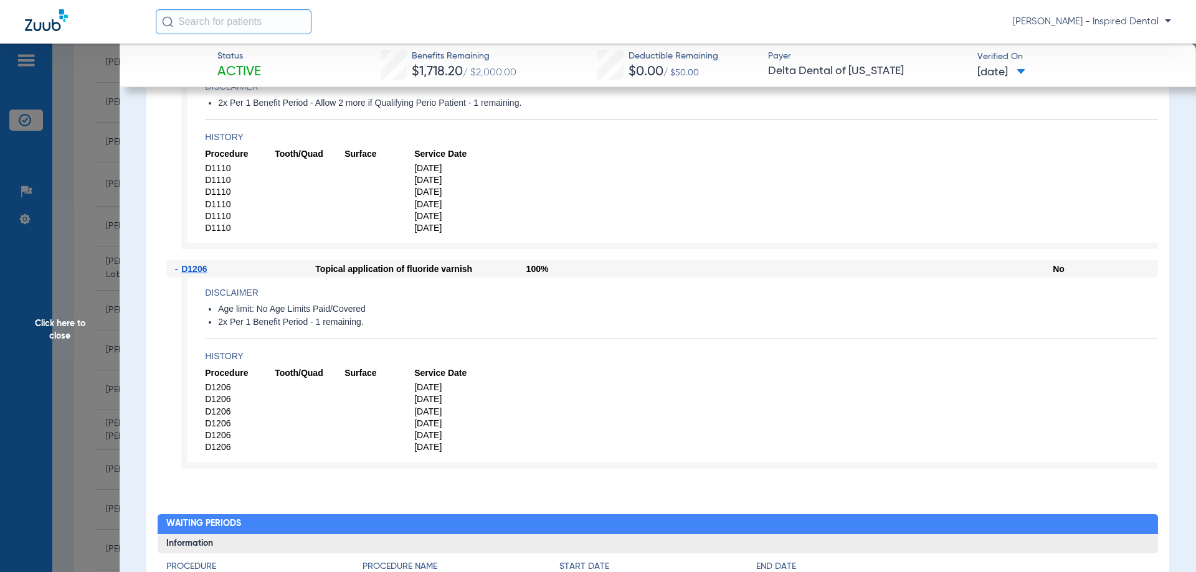
click at [48, 331] on span "Click here to close" at bounding box center [60, 330] width 120 height 572
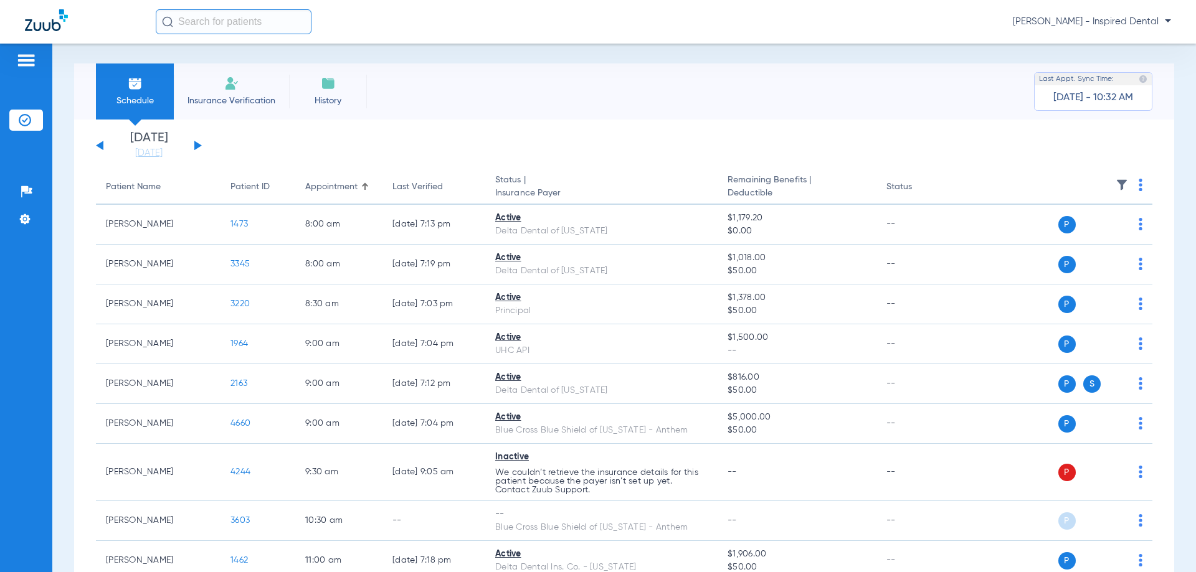
scroll to position [0, 0]
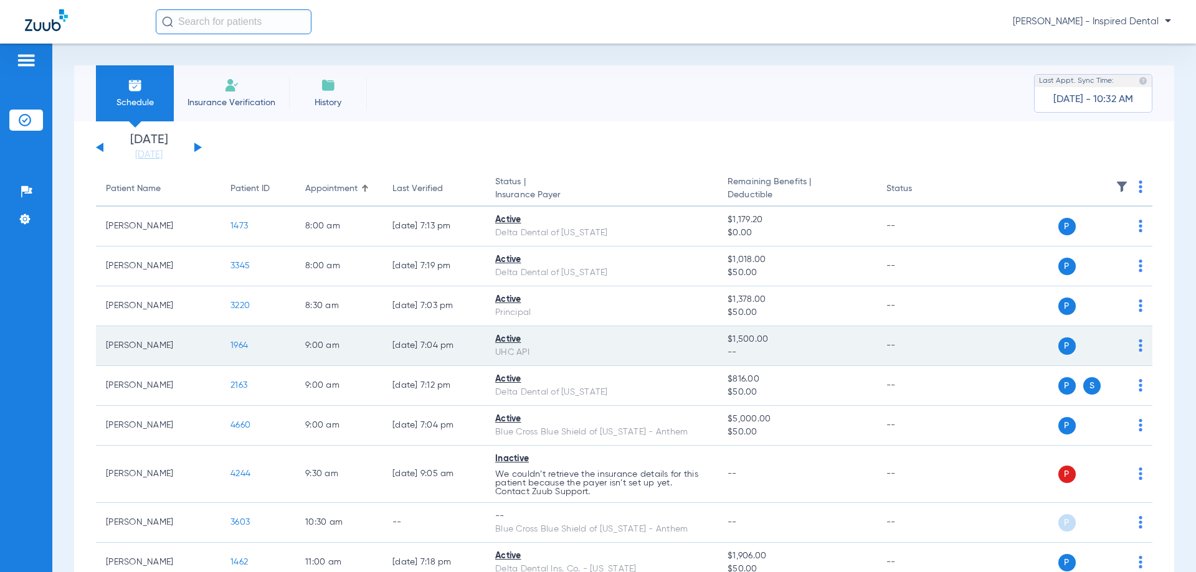
click at [242, 349] on span "1964" at bounding box center [238, 345] width 17 height 9
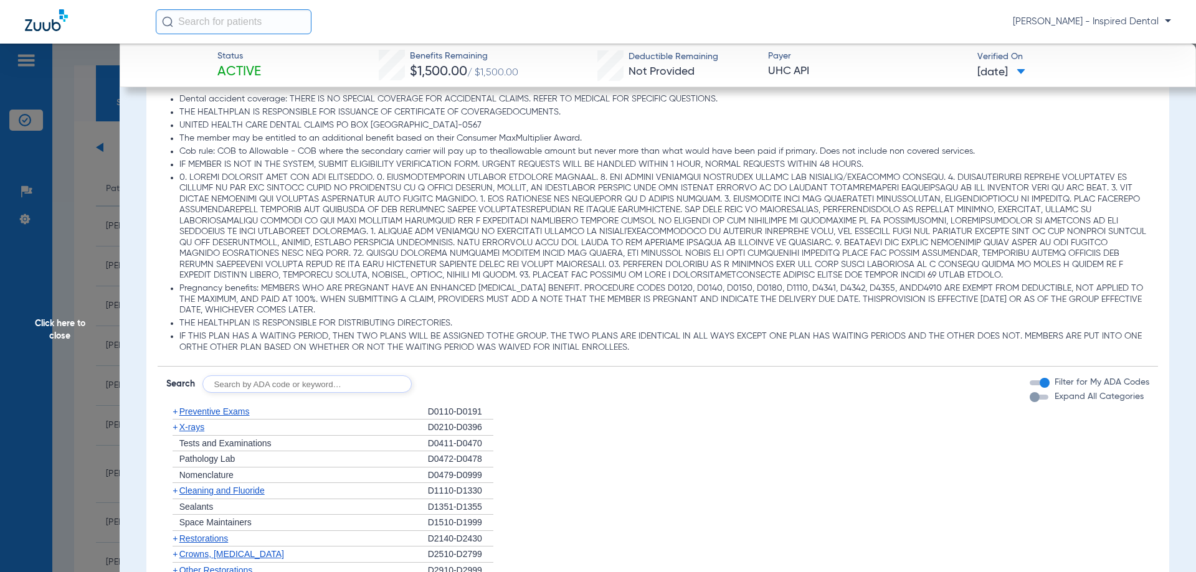
scroll to position [665, 0]
click at [185, 424] on span "X-rays" at bounding box center [191, 427] width 25 height 10
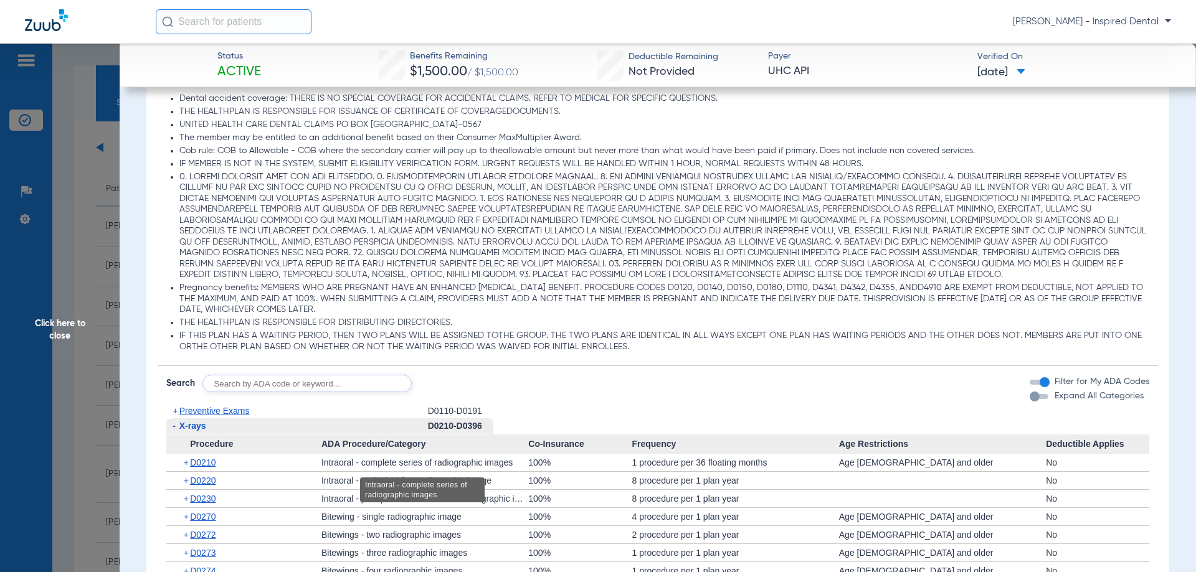
scroll to position [768, 0]
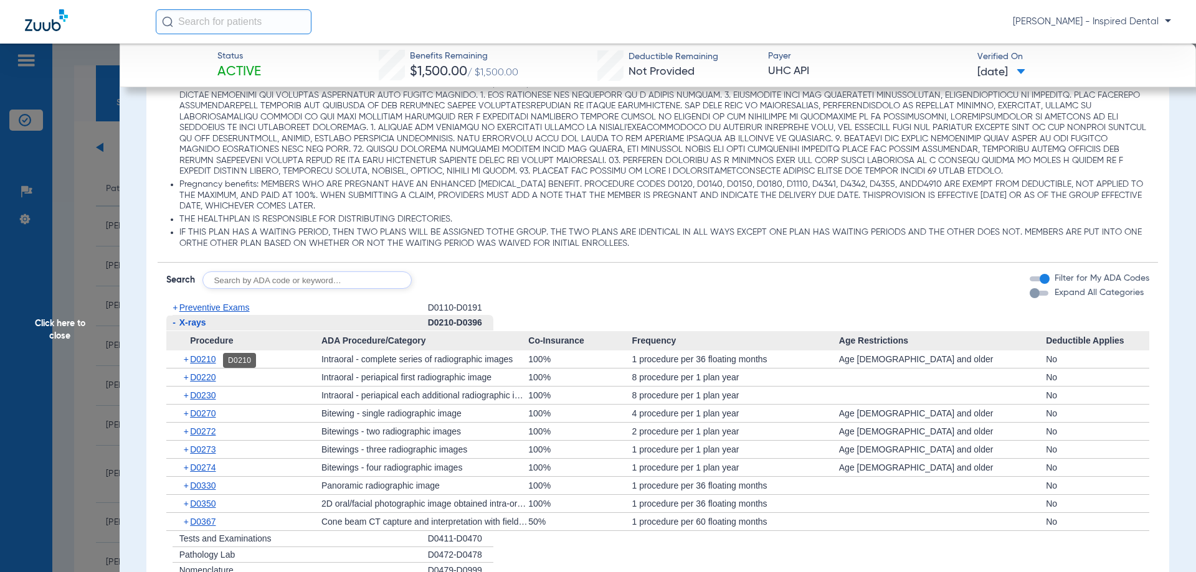
click at [204, 364] on span "D0210" at bounding box center [203, 359] width 26 height 10
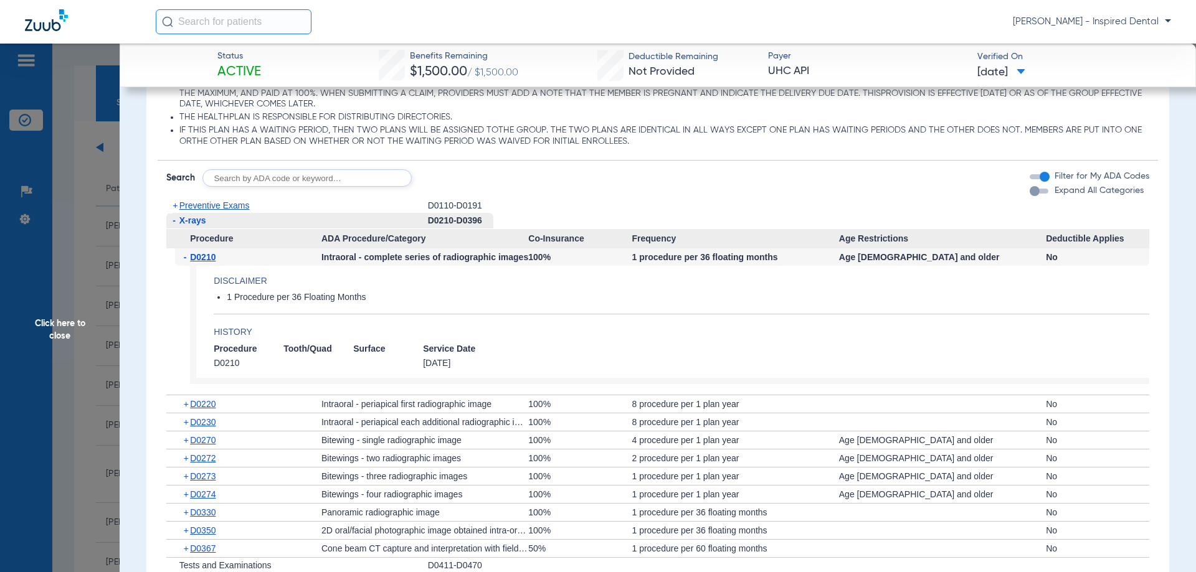
scroll to position [872, 0]
click at [341, 185] on input "text" at bounding box center [306, 176] width 209 height 17
type input "d1110"
click at [473, 168] on form "Search d1110 Search Filter for My ADA Codes Expand All Categories" at bounding box center [658, 172] width 1001 height 26
click at [470, 168] on form "Search d1110 Search Filter for My ADA Codes Expand All Categories" at bounding box center [658, 172] width 1001 height 26
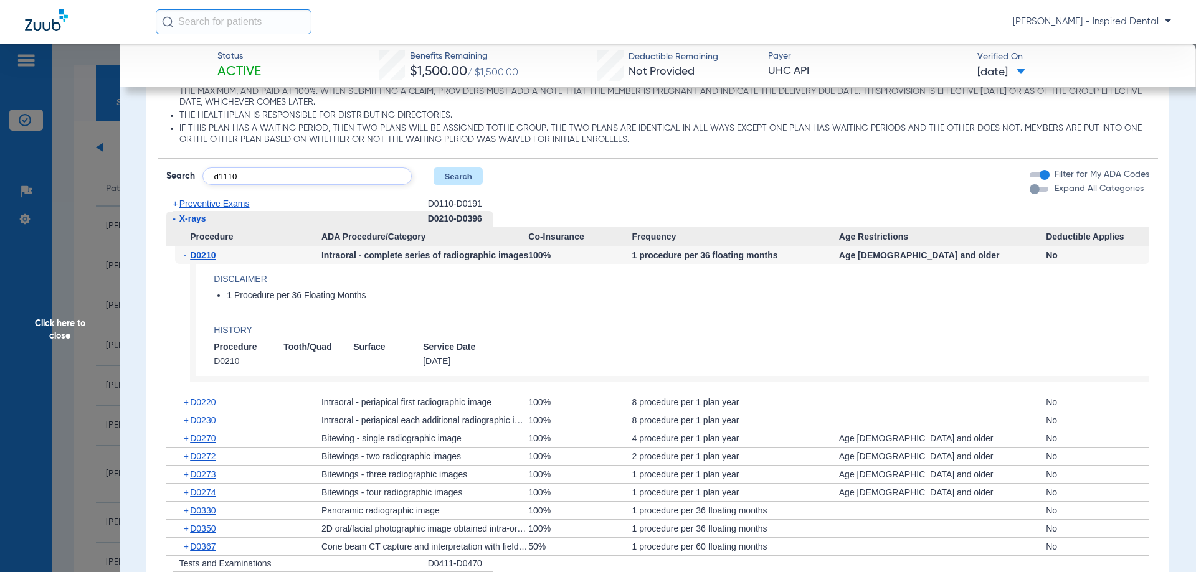
click at [470, 171] on button "Search" at bounding box center [457, 176] width 49 height 17
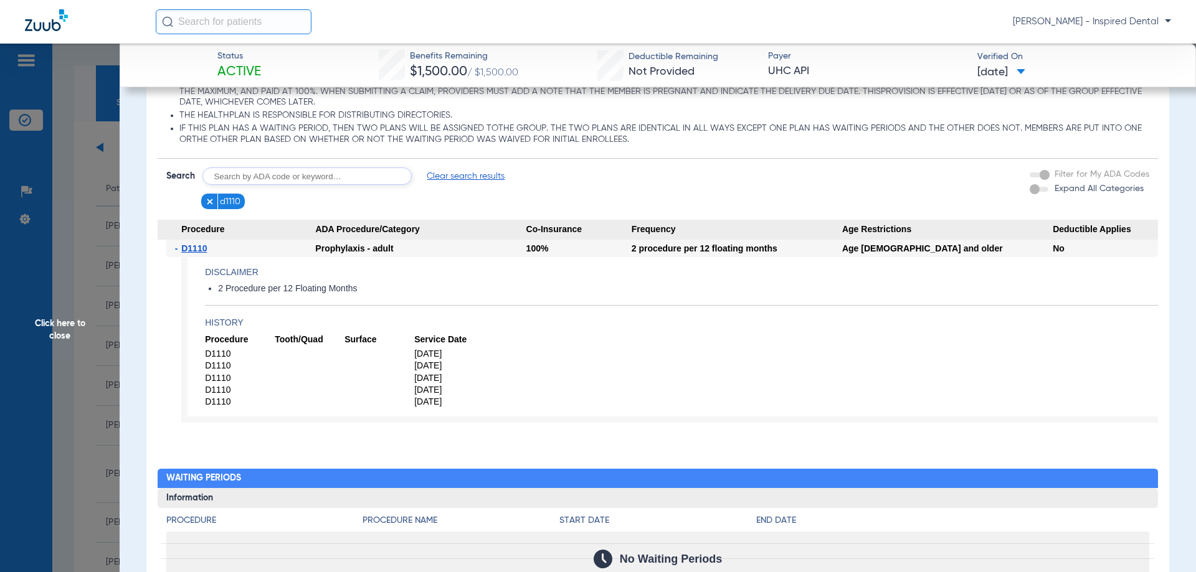
click at [240, 172] on input "text" at bounding box center [306, 176] width 209 height 17
type input "d0120"
click at [448, 183] on button "Search" at bounding box center [457, 176] width 49 height 17
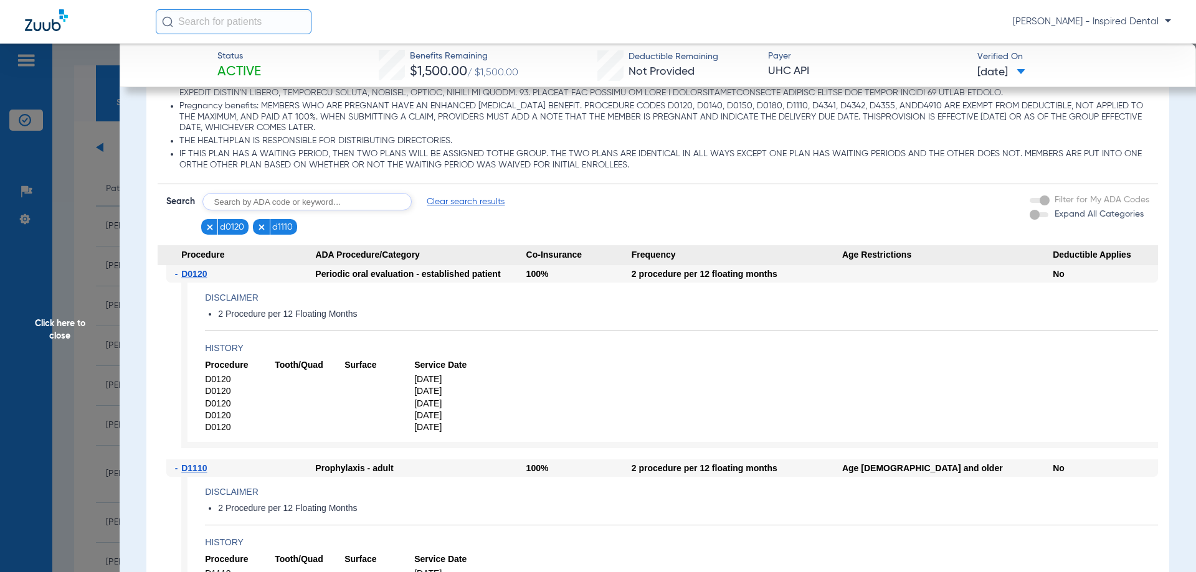
scroll to position [830, 0]
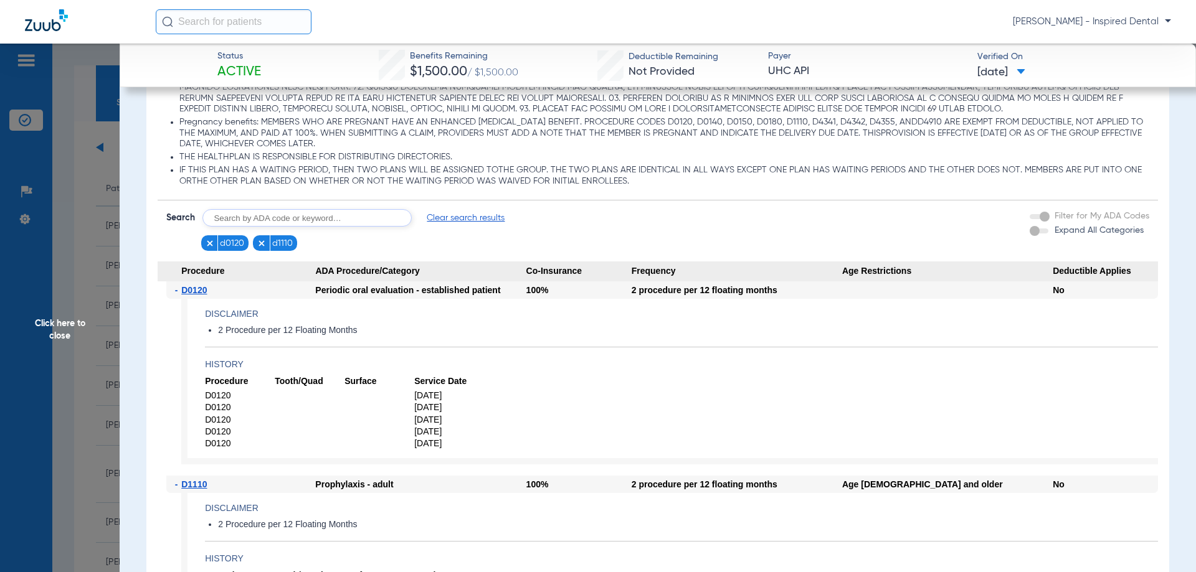
click at [316, 226] on input "text" at bounding box center [306, 217] width 209 height 17
type input "d0367"
click at [440, 221] on button "Search" at bounding box center [457, 217] width 49 height 17
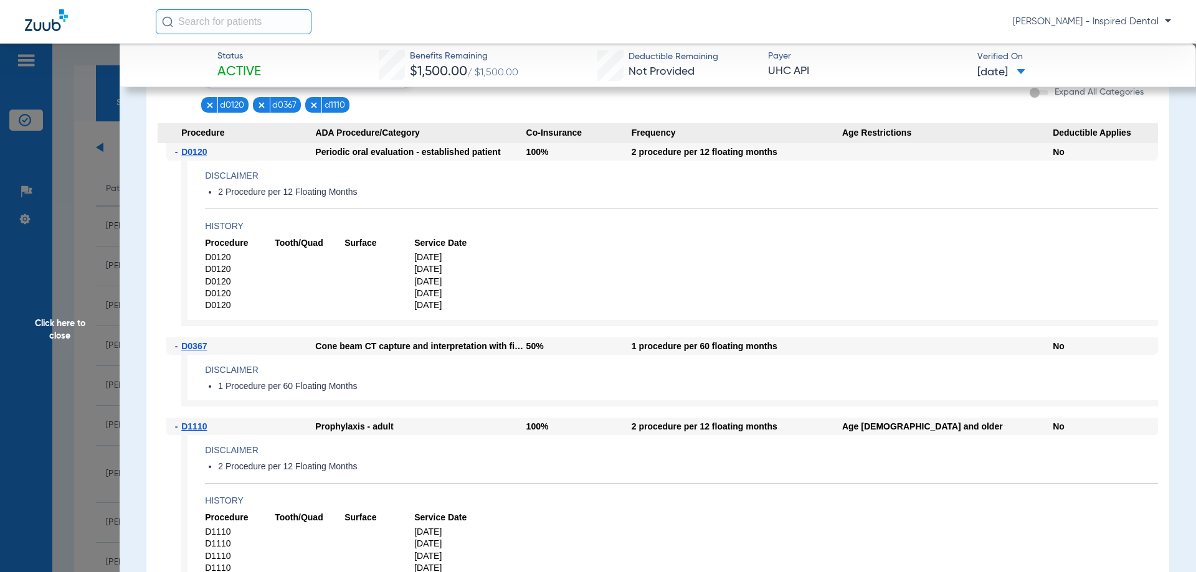
scroll to position [976, 0]
